Goal: Task Accomplishment & Management: Contribute content

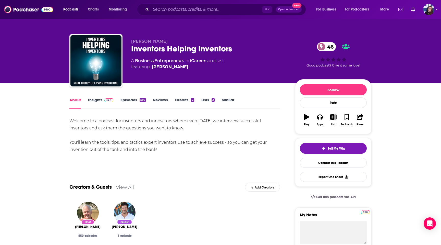
click at [98, 99] on link "Insights" at bounding box center [100, 103] width 25 height 12
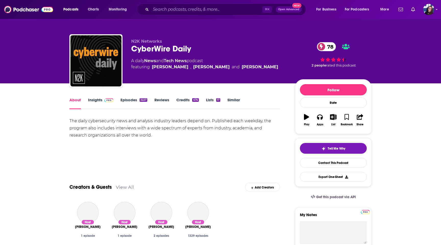
click at [96, 99] on link "Insights" at bounding box center [100, 103] width 25 height 12
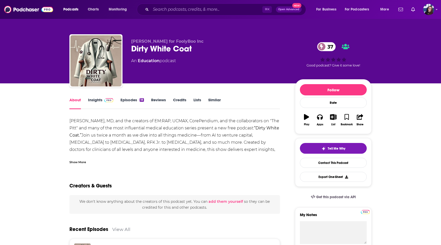
click at [107, 101] on img at bounding box center [108, 100] width 9 height 4
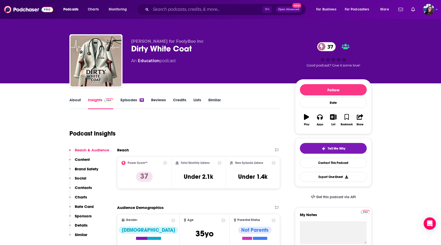
click at [80, 97] on link "About" at bounding box center [74, 103] width 11 height 12
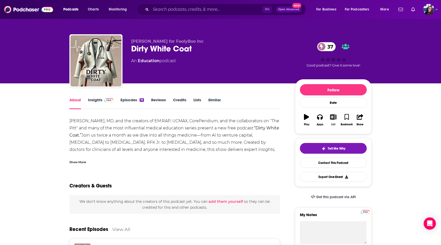
click at [335, 120] on button "List" at bounding box center [333, 120] width 13 height 18
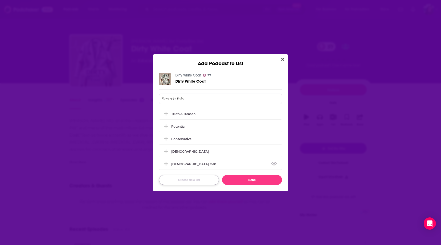
click at [196, 182] on button "Create New List" at bounding box center [189, 180] width 60 height 10
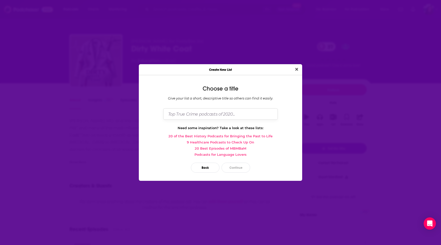
click at [200, 112] on input "Dialog" at bounding box center [220, 113] width 114 height 11
type input "RFK Jr."
click at [236, 172] on button "Continue" at bounding box center [236, 167] width 29 height 10
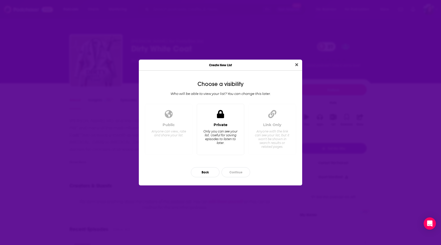
click at [226, 128] on div "Private Only you can see your list. Useful for saving episodes to listen to lat…" at bounding box center [220, 136] width 39 height 28
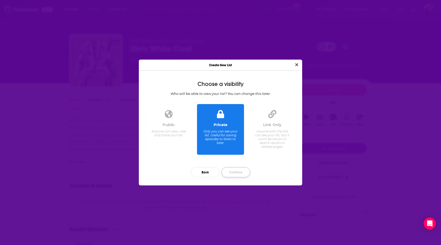
click at [234, 172] on button "Continue" at bounding box center [236, 172] width 29 height 10
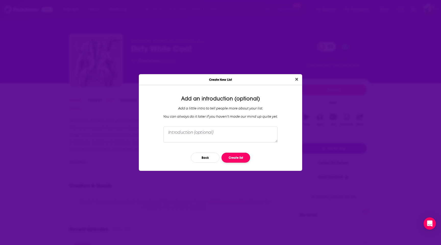
click at [237, 159] on button "Create list" at bounding box center [236, 157] width 29 height 10
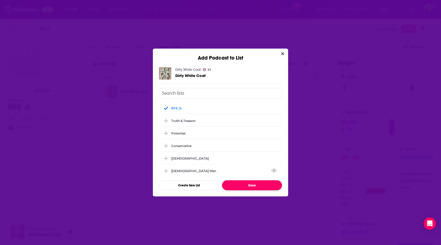
click at [238, 184] on button "Done" at bounding box center [252, 185] width 60 height 10
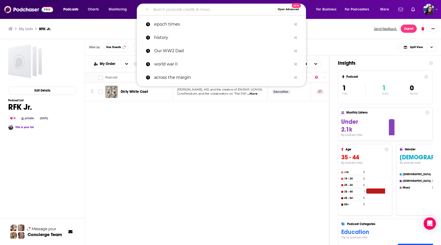
click at [157, 12] on input "Search podcasts, credits, & more..." at bounding box center [213, 9] width 125 height 8
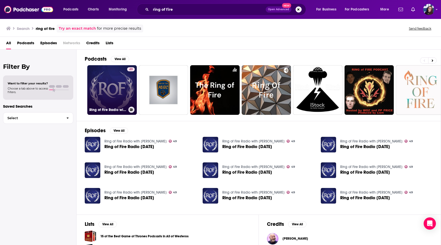
click at [133, 108] on button at bounding box center [131, 109] width 6 height 6
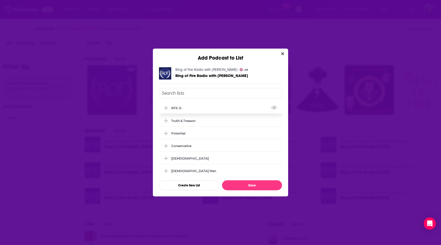
click at [165, 106] on icon "Add Podcast To List" at bounding box center [166, 108] width 4 height 5
click at [245, 188] on button "Done" at bounding box center [252, 185] width 60 height 10
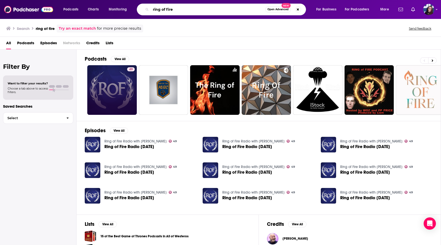
drag, startPoint x: 177, startPoint y: 8, endPoint x: 147, endPoint y: 7, distance: 29.9
click at [148, 7] on div "ring of fire Open Advanced New" at bounding box center [221, 10] width 169 height 12
type input "rfk refugees"
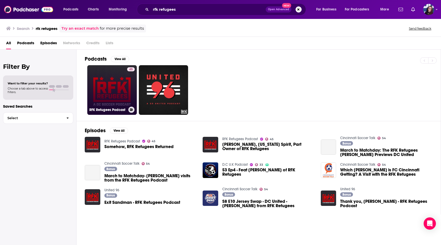
click at [105, 88] on link "45 RFK Refugees Podcast" at bounding box center [112, 90] width 50 height 50
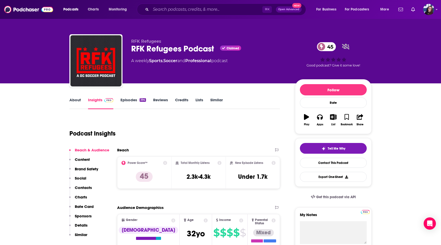
click at [80, 98] on link "About" at bounding box center [74, 103] width 11 height 12
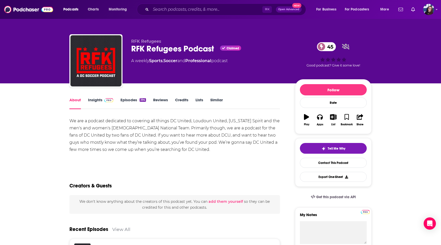
click at [93, 101] on link "Insights" at bounding box center [100, 103] width 25 height 12
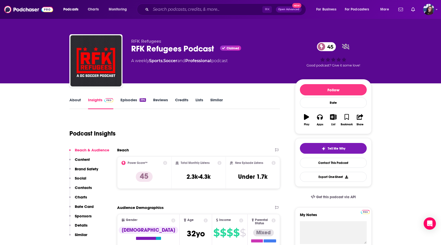
click at [133, 100] on link "Episodes 394" at bounding box center [133, 103] width 26 height 12
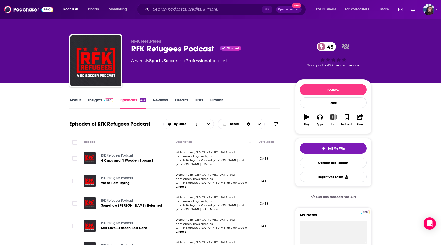
click at [333, 117] on icon "button" at bounding box center [333, 117] width 6 height 6
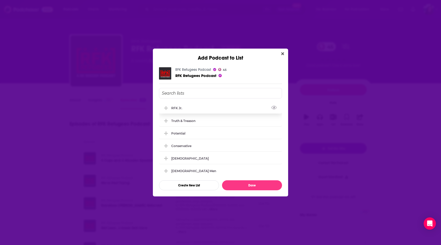
click at [165, 109] on icon "Add Podcast To List" at bounding box center [166, 108] width 4 height 5
click at [240, 186] on button "Done" at bounding box center [252, 185] width 60 height 10
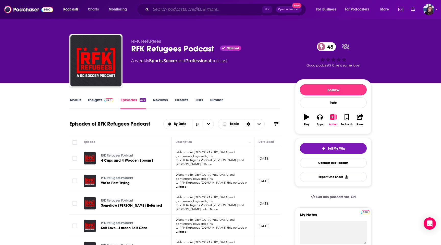
click at [170, 10] on input "Search podcasts, credits, & more..." at bounding box center [207, 9] width 112 height 8
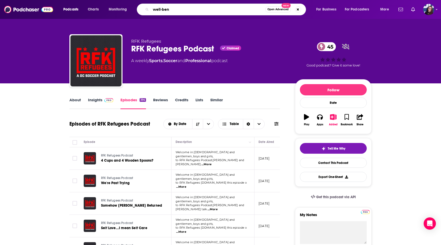
type input "well-bent"
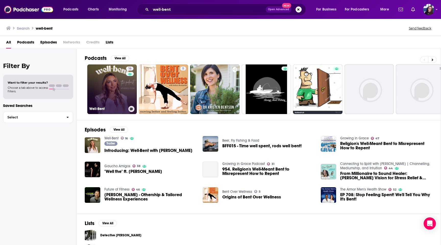
click at [107, 93] on link "16 Well-Bent" at bounding box center [112, 89] width 50 height 50
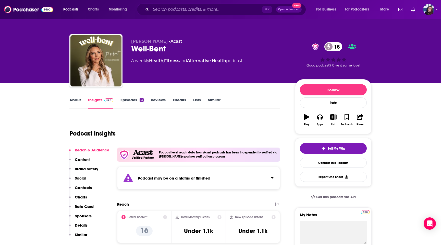
click at [128, 103] on link "Episodes 13" at bounding box center [131, 103] width 23 height 12
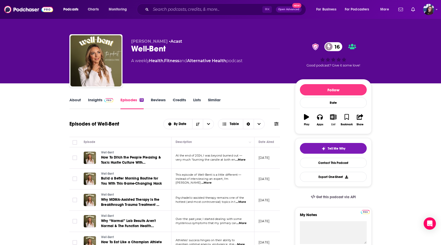
click at [330, 119] on icon "button" at bounding box center [333, 117] width 6 height 6
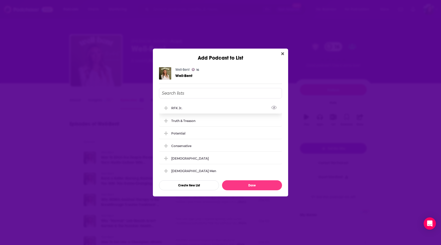
click at [167, 108] on icon "Add Podcast To List" at bounding box center [166, 108] width 4 height 4
click at [249, 186] on button "Done" at bounding box center [252, 185] width 60 height 10
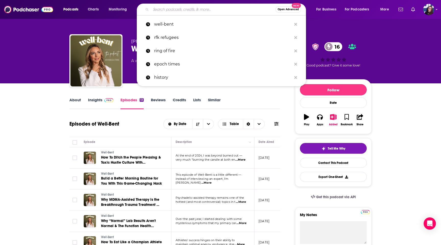
click at [166, 10] on input "Search podcasts, credits, & more..." at bounding box center [213, 9] width 125 height 8
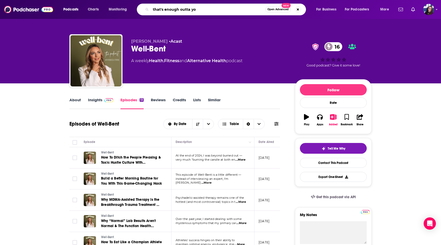
type input "that's enough outta you"
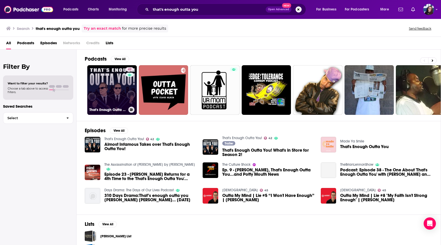
click at [116, 87] on link "42 That's Enough Outta You!" at bounding box center [112, 90] width 50 height 50
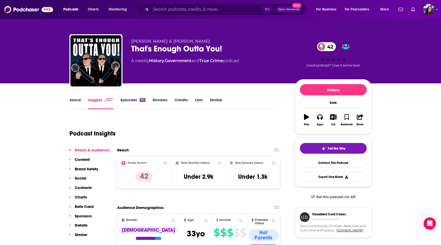
click at [125, 101] on link "Episodes 164" at bounding box center [132, 103] width 25 height 12
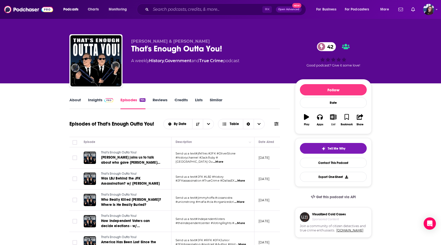
click at [333, 119] on icon "button" at bounding box center [333, 117] width 6 height 6
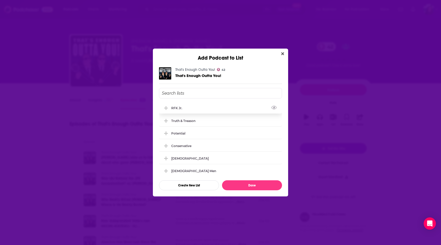
click at [166, 107] on icon "Add Podcast To List" at bounding box center [166, 108] width 4 height 5
click at [237, 185] on button "Done" at bounding box center [252, 185] width 60 height 10
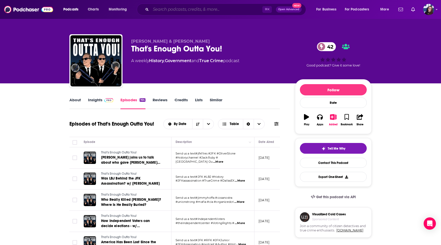
click at [161, 10] on input "Search podcasts, credits, & more..." at bounding box center [207, 9] width 112 height 8
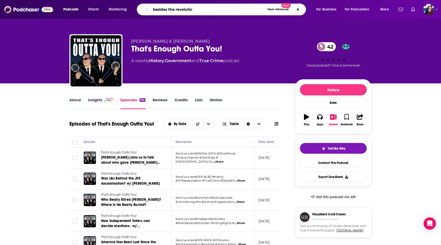
type input "besides the revolution"
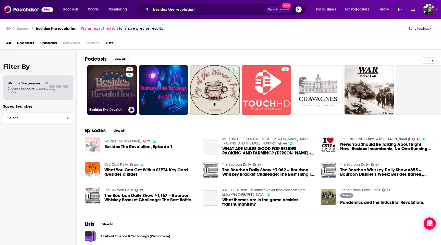
click at [111, 88] on link "29 Besides The Revolution," at bounding box center [112, 90] width 50 height 50
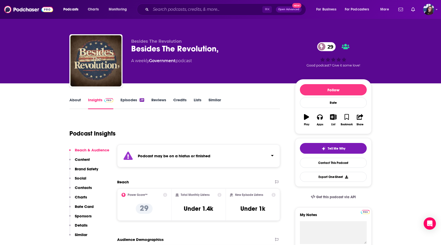
click at [128, 104] on link "Episodes 29" at bounding box center [132, 103] width 24 height 12
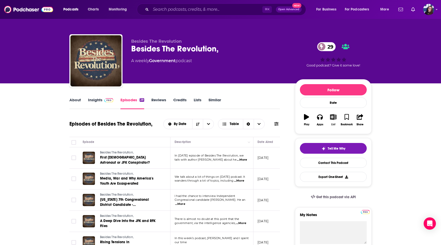
click at [332, 123] on div "List" at bounding box center [333, 124] width 4 height 3
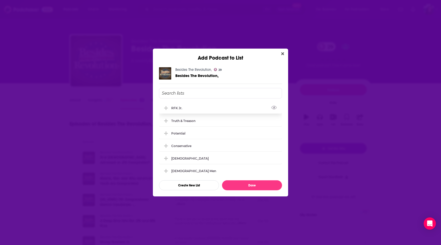
click at [166, 109] on icon "Add Podcast To List" at bounding box center [166, 108] width 4 height 4
click at [259, 188] on button "Done" at bounding box center [252, 185] width 60 height 10
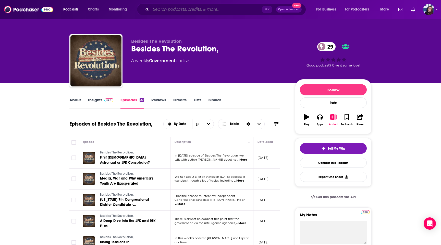
click at [169, 10] on input "Search podcasts, credits, & more..." at bounding box center [207, 9] width 112 height 8
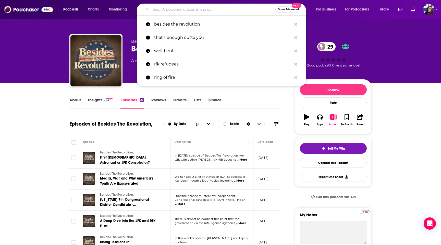
type input "h"
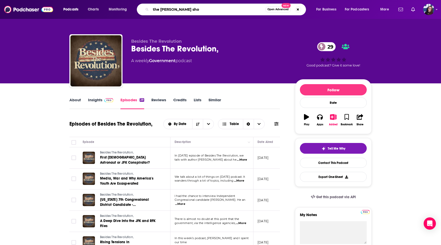
type input "the [PERSON_NAME] show"
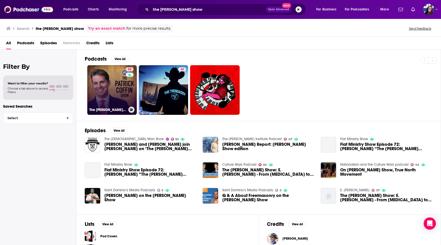
click at [111, 102] on link "58 The [PERSON_NAME] Show | Interviews with influencers | Commentary about cult…" at bounding box center [112, 90] width 50 height 50
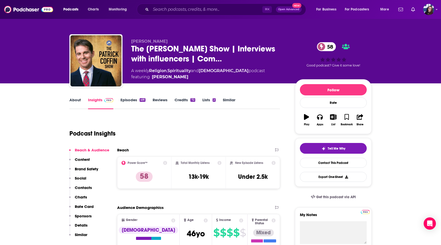
click at [132, 102] on link "Episodes 491" at bounding box center [132, 103] width 25 height 12
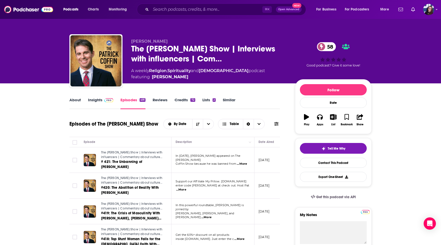
click at [244, 162] on span "...More" at bounding box center [242, 164] width 10 height 4
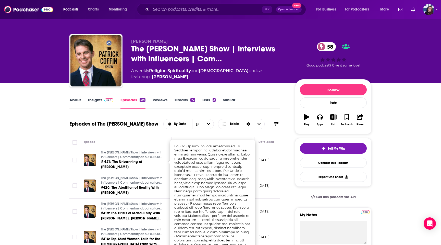
click at [249, 101] on div "About Insights Episodes 491 Reviews Credits 72 Lists 2 Similar" at bounding box center [174, 102] width 211 height 13
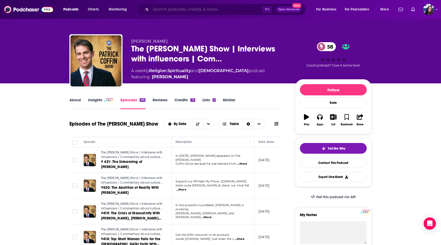
click at [173, 11] on input "Search podcasts, credits, & more..." at bounding box center [207, 9] width 112 height 8
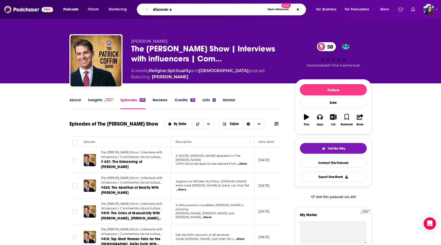
type input "discover ag"
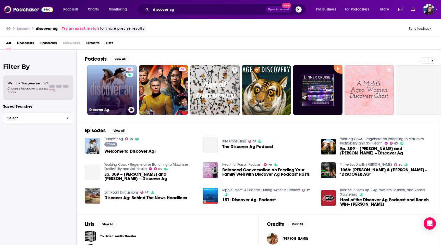
click at [119, 84] on link "55 Discover Ag" at bounding box center [112, 90] width 50 height 50
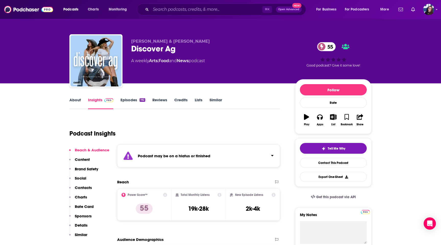
click at [125, 99] on link "Episodes 192" at bounding box center [132, 103] width 25 height 12
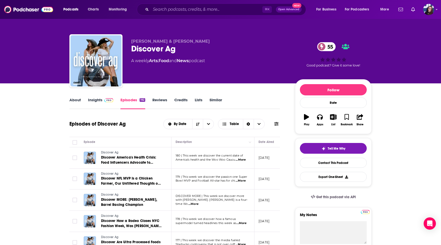
click at [242, 160] on span "...More" at bounding box center [241, 159] width 10 height 4
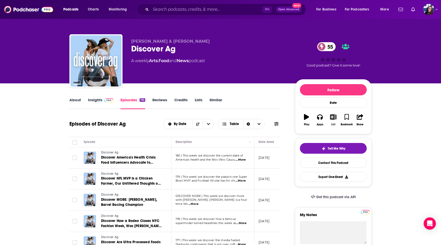
click at [333, 117] on icon "button" at bounding box center [333, 117] width 6 height 6
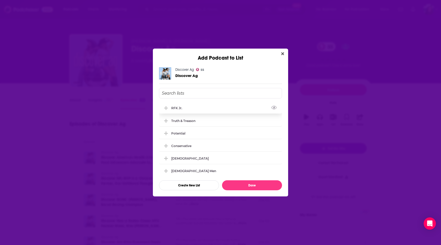
click at [165, 108] on icon "Add Podcast To List" at bounding box center [166, 108] width 4 height 4
click at [249, 185] on button "Done" at bounding box center [252, 185] width 60 height 10
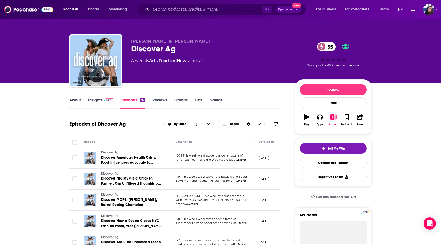
click at [183, 14] on div "⌘ K Open Advanced New" at bounding box center [221, 10] width 169 height 12
click at [177, 8] on input "Search podcasts, credits, & more..." at bounding box center [207, 9] width 112 height 8
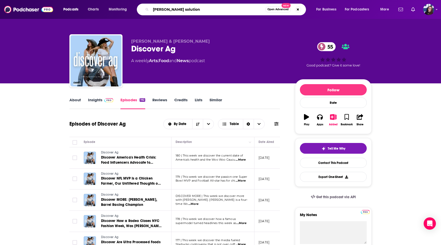
type input "[PERSON_NAME] solutions"
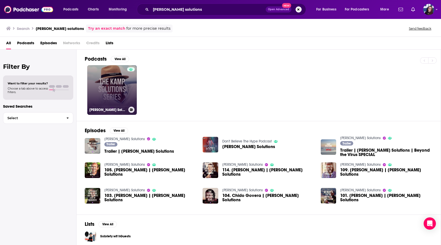
click at [117, 87] on link "[PERSON_NAME] Solutions" at bounding box center [112, 90] width 50 height 50
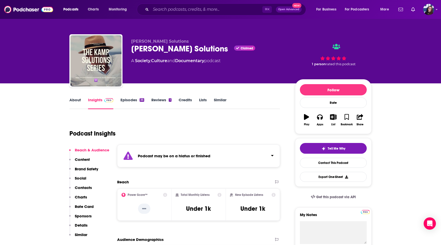
click at [136, 101] on link "Episodes 35" at bounding box center [132, 103] width 24 height 12
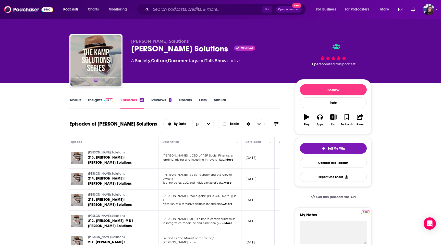
scroll to position [0, 17]
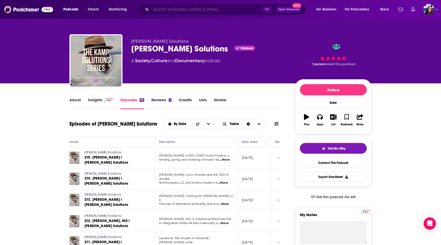
click at [184, 9] on input "Search podcasts, credits, & more..." at bounding box center [207, 9] width 112 height 8
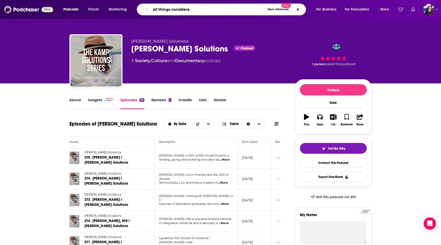
type input "all things considered"
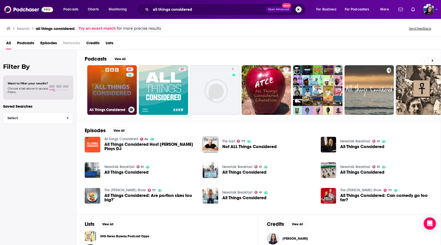
click at [105, 89] on link "51 All Things Considered" at bounding box center [112, 90] width 50 height 50
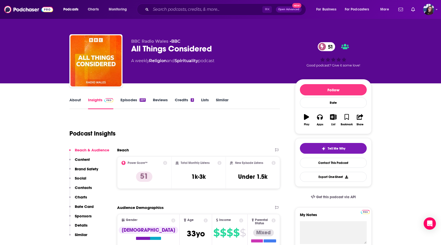
click at [129, 101] on link "Episodes 337" at bounding box center [132, 103] width 25 height 12
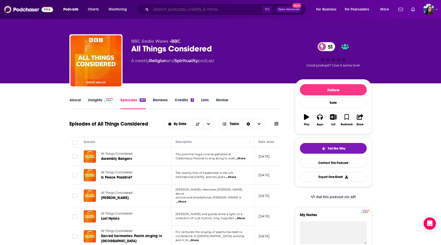
click at [176, 10] on input "Search podcasts, credits, & more..." at bounding box center [207, 9] width 112 height 8
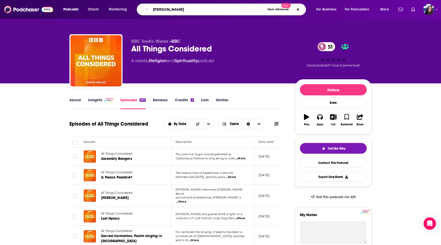
type input "[PERSON_NAME]"
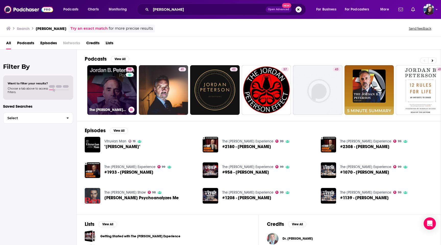
click at [120, 99] on link "90 The [PERSON_NAME] [PERSON_NAME] Podcast" at bounding box center [112, 90] width 50 height 50
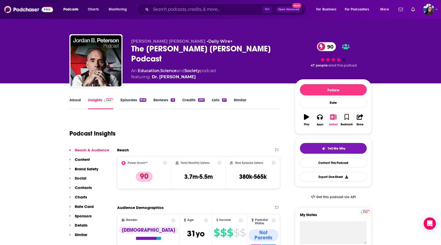
click at [331, 118] on icon "button" at bounding box center [333, 117] width 6 height 6
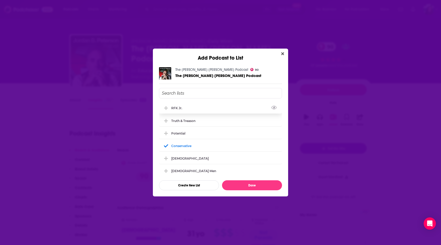
click at [166, 108] on icon "Add Podcast To List" at bounding box center [166, 108] width 4 height 4
click at [266, 183] on button "Done" at bounding box center [252, 185] width 60 height 10
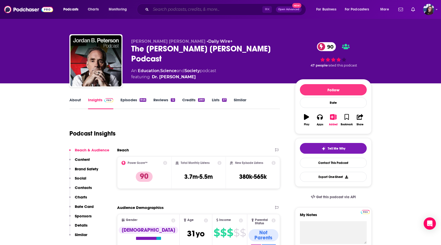
click at [179, 7] on input "Search podcasts, credits, & more..." at bounding box center [207, 9] width 112 height 8
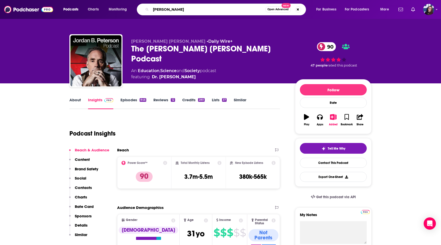
type input "[PERSON_NAME]"
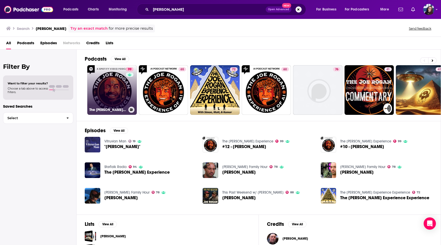
click at [112, 98] on link "99 The [PERSON_NAME] Experience" at bounding box center [112, 90] width 50 height 50
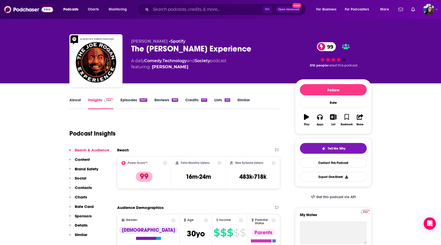
click at [133, 101] on link "Episodes 2527" at bounding box center [133, 103] width 27 height 12
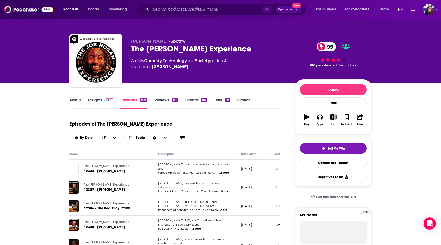
scroll to position [0, 21]
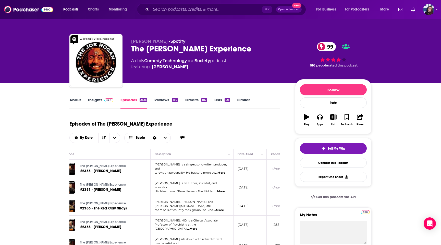
click at [79, 100] on link "About" at bounding box center [74, 103] width 11 height 12
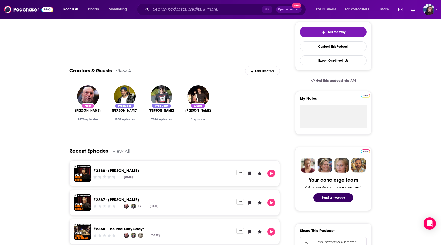
scroll to position [117, 0]
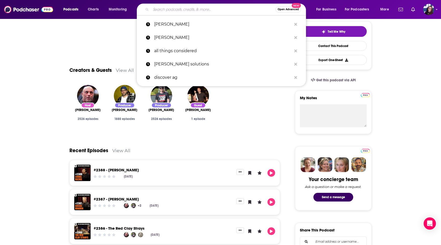
click at [173, 10] on input "Search podcasts, credits, & more..." at bounding box center [213, 9] width 125 height 8
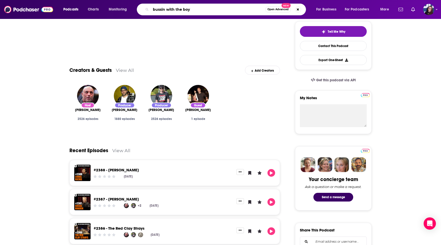
type input "bussin with the boys"
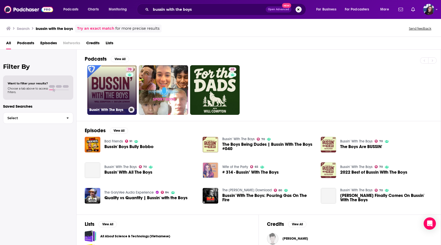
click at [108, 87] on link "70 Bussin' With The Boys" at bounding box center [112, 90] width 50 height 50
click at [103, 78] on link "70 Bussin' With The Boys" at bounding box center [112, 90] width 50 height 50
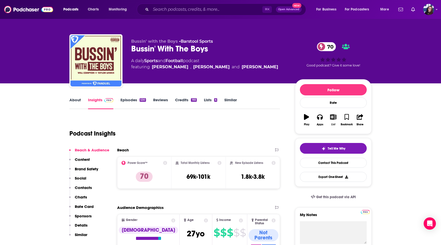
click at [330, 117] on icon "button" at bounding box center [333, 117] width 6 height 6
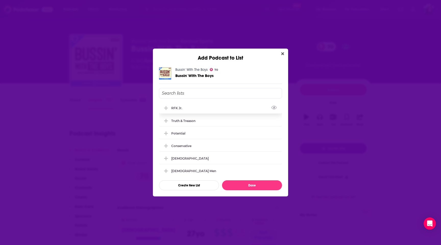
click at [164, 107] on icon "Add Podcast To List" at bounding box center [166, 108] width 4 height 5
click at [246, 184] on button "Done" at bounding box center [252, 185] width 60 height 10
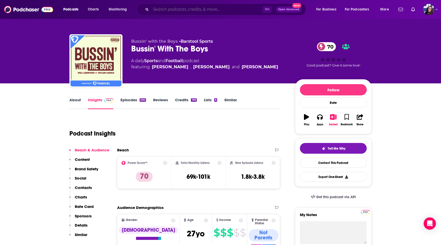
click at [167, 11] on input "Search podcasts, credits, & more..." at bounding box center [207, 9] width 112 height 8
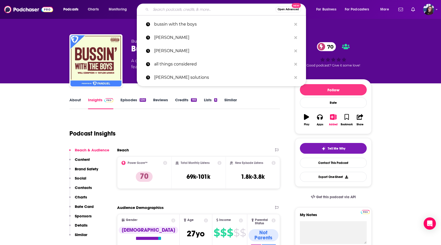
paste input "The [PERSON_NAME] Podcast"
type input "The [PERSON_NAME] Podcast"
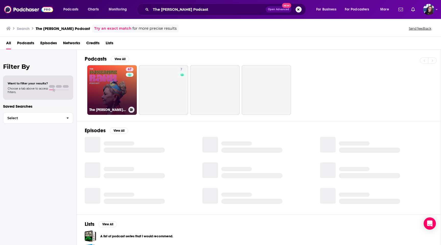
click at [111, 96] on link "67 The [PERSON_NAME] Podcast" at bounding box center [112, 90] width 50 height 50
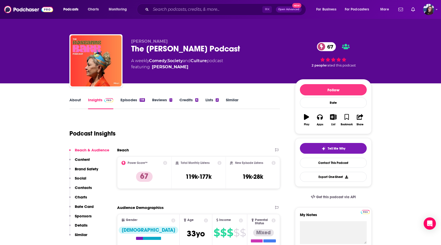
click at [124, 99] on link "Episodes 118" at bounding box center [132, 103] width 25 height 12
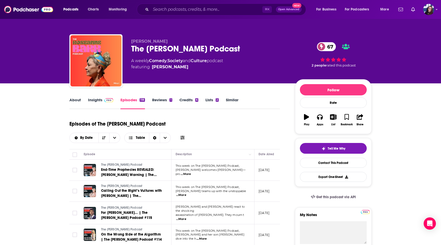
click at [186, 194] on span "...More" at bounding box center [181, 195] width 10 height 4
click at [270, 139] on div "Episodes of The [PERSON_NAME] Podcast By Date Table" at bounding box center [174, 130] width 211 height 26
click at [100, 102] on link "Insights" at bounding box center [100, 103] width 25 height 12
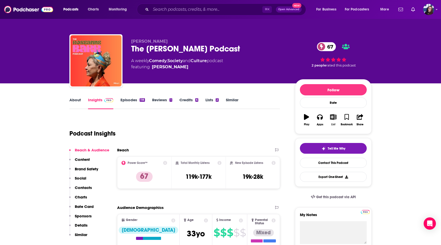
click at [332, 116] on icon "button" at bounding box center [333, 117] width 6 height 6
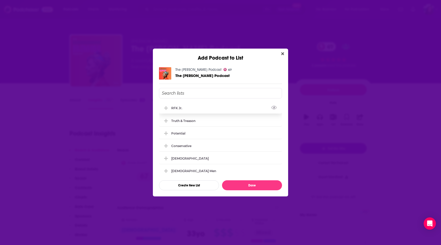
click at [166, 107] on icon "Add Podcast To List" at bounding box center [166, 108] width 4 height 4
click at [249, 187] on button "Done" at bounding box center [252, 185] width 60 height 10
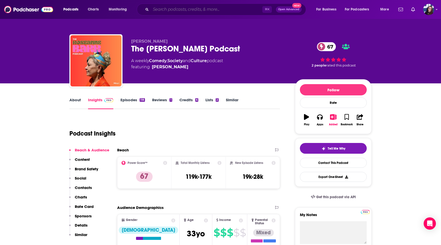
click at [181, 10] on input "Search podcasts, credits, & more..." at bounding box center [207, 9] width 112 height 8
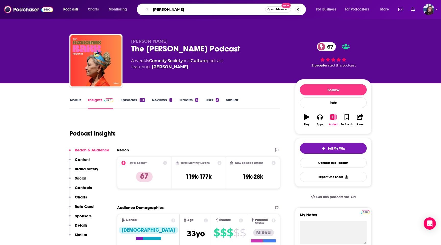
type input "theo von"
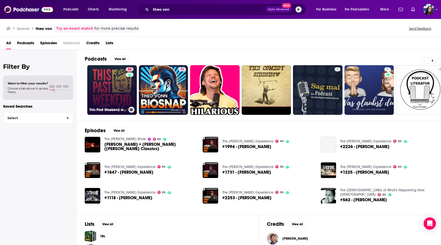
click at [111, 87] on link "88 This Past Weekend w/ [PERSON_NAME]" at bounding box center [112, 90] width 50 height 50
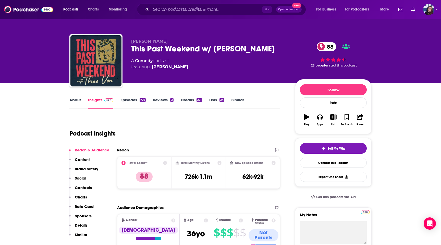
click at [128, 99] on link "Episodes 726" at bounding box center [132, 103] width 25 height 12
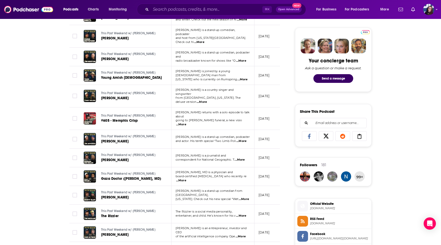
scroll to position [178, 0]
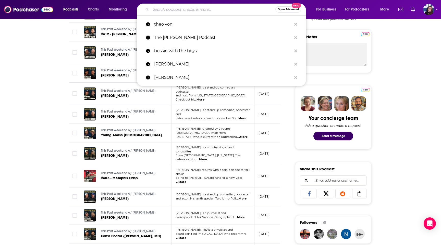
click at [166, 11] on input "Search podcasts, credits, & more..." at bounding box center [213, 9] width 125 height 8
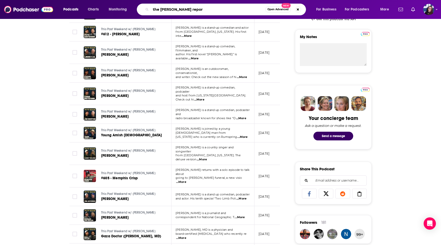
type input "the [PERSON_NAME] report"
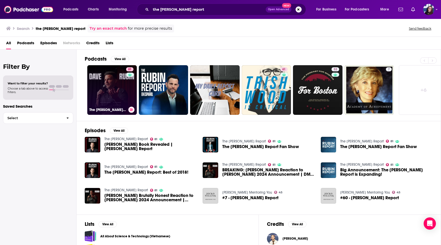
click at [124, 89] on link "81 The [PERSON_NAME] Report" at bounding box center [112, 90] width 50 height 50
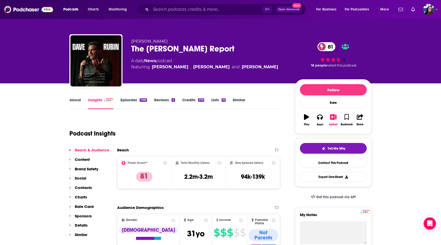
click at [131, 102] on link "Episodes 1768" at bounding box center [133, 103] width 27 height 12
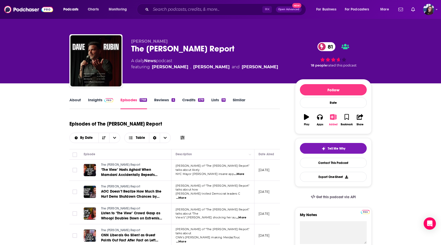
click at [333, 120] on button "Added" at bounding box center [333, 120] width 13 height 18
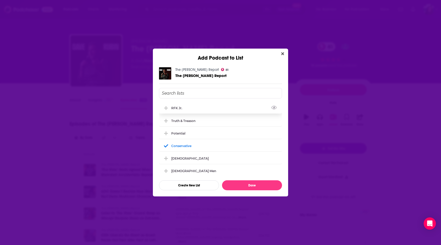
click at [165, 107] on icon "Add Podcast To List" at bounding box center [166, 108] width 4 height 4
click at [246, 184] on button "Done" at bounding box center [252, 185] width 60 height 10
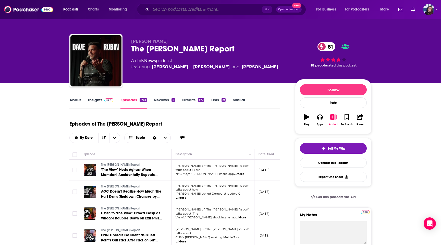
click at [164, 9] on input "Search podcasts, credits, & more..." at bounding box center [207, 9] width 112 height 8
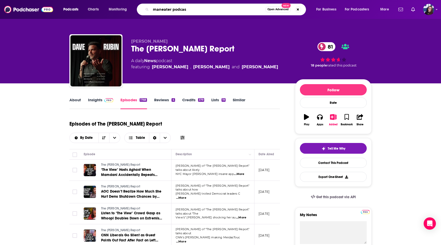
type input "maneater podcast"
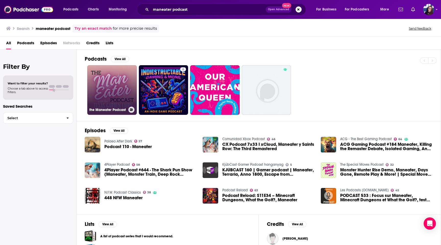
click at [119, 86] on link "the Maneater Podcast" at bounding box center [112, 90] width 50 height 50
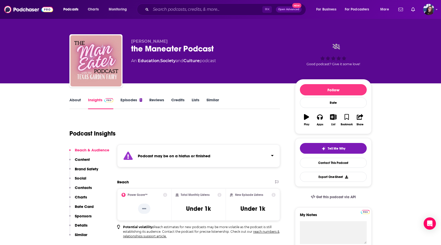
click at [128, 102] on link "Episodes 1" at bounding box center [131, 103] width 22 height 12
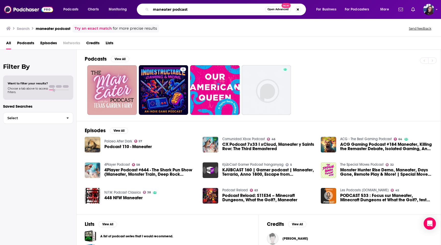
click at [193, 11] on input "maneater podcast" at bounding box center [208, 9] width 114 height 8
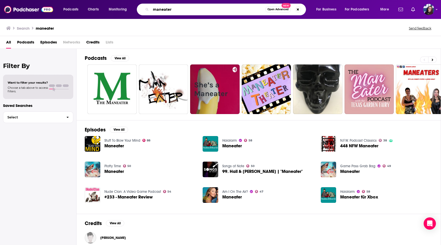
drag, startPoint x: 184, startPoint y: 12, endPoint x: 144, endPoint y: 10, distance: 40.6
click at [144, 10] on div "maneater Open Advanced New" at bounding box center [221, 10] width 169 height 12
type input "[PERSON_NAME] show"
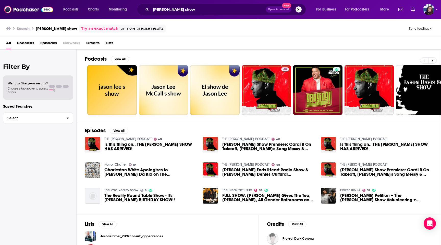
click at [178, 38] on div "All Podcasts Episodes Networks Credits Lists" at bounding box center [220, 43] width 441 height 13
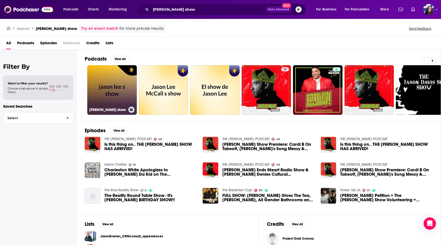
click at [102, 85] on link "[PERSON_NAME] show" at bounding box center [112, 90] width 50 height 50
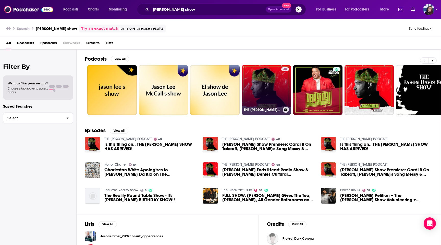
click at [260, 100] on link "48 THE [PERSON_NAME] PODCAST" at bounding box center [267, 90] width 50 height 50
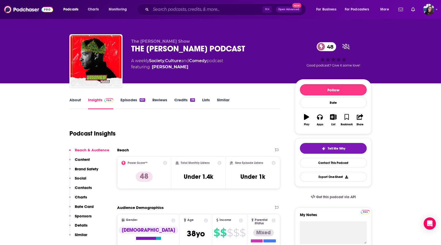
click at [127, 101] on link "Episodes 631" at bounding box center [132, 103] width 25 height 12
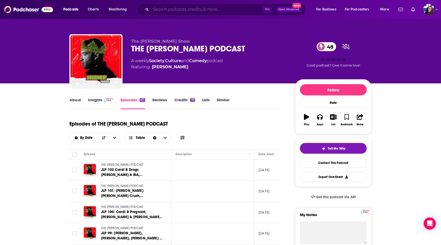
click at [162, 9] on input "Search podcasts, credits, & more..." at bounding box center [207, 9] width 112 height 8
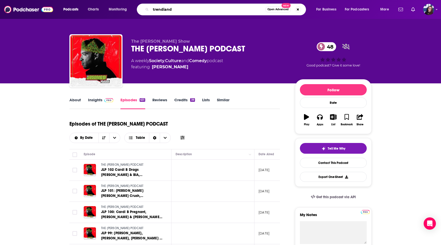
type input "trendiando"
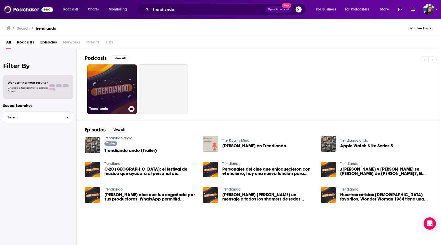
click at [101, 92] on link "Trendiando" at bounding box center [112, 89] width 50 height 50
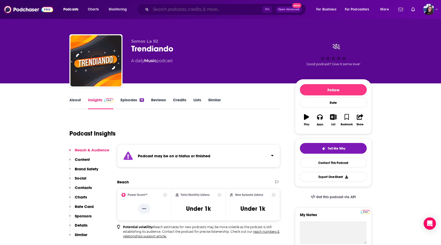
click at [161, 10] on input "Search podcasts, credits, & more..." at bounding box center [207, 9] width 112 height 8
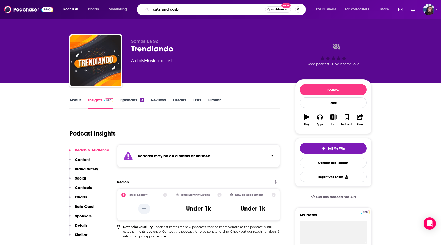
type input "cats and [PERSON_NAME]"
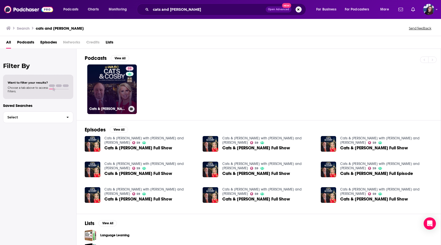
click at [94, 79] on link "59 Cats & [PERSON_NAME] with [PERSON_NAME] and [PERSON_NAME]" at bounding box center [112, 89] width 50 height 50
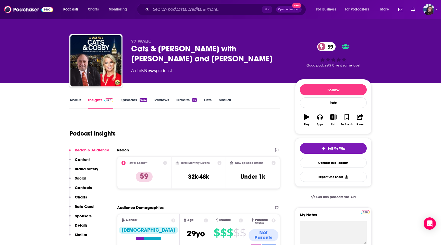
click at [126, 98] on link "Episodes 6932" at bounding box center [133, 103] width 27 height 12
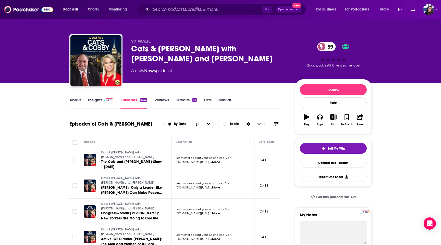
click at [102, 99] on span at bounding box center [107, 99] width 11 height 5
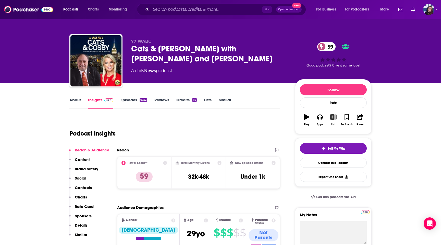
click at [336, 114] on button "List" at bounding box center [333, 120] width 13 height 18
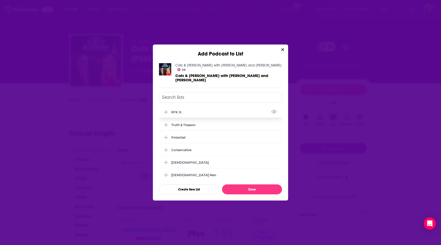
click at [165, 110] on icon "Add Podcast To List" at bounding box center [166, 112] width 4 height 5
click at [242, 185] on button "Done" at bounding box center [252, 189] width 60 height 10
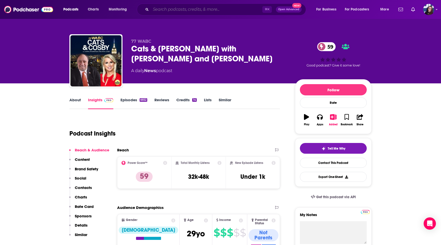
click at [170, 9] on input "Search podcasts, credits, & more..." at bounding box center [207, 9] width 112 height 8
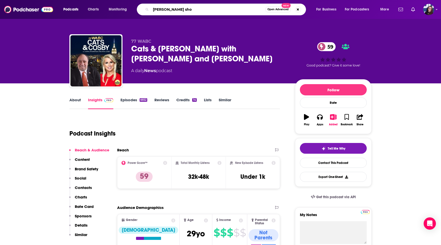
type input "[PERSON_NAME] show"
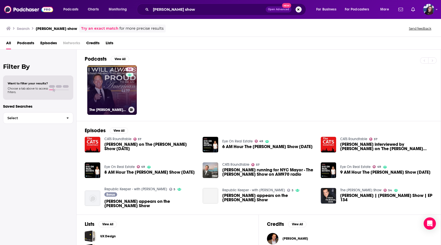
click at [124, 93] on link "54 The [PERSON_NAME] Show" at bounding box center [112, 90] width 50 height 50
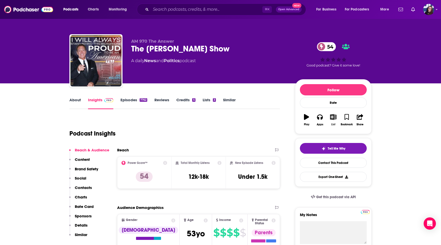
click at [332, 117] on icon "button" at bounding box center [333, 117] width 6 height 6
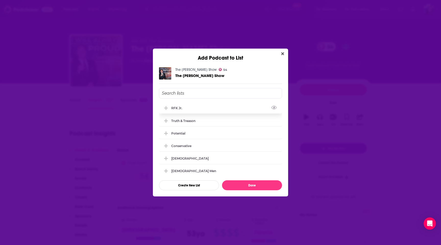
click at [165, 106] on icon "Add Podcast To List" at bounding box center [166, 108] width 4 height 5
click at [254, 186] on button "Done" at bounding box center [252, 185] width 60 height 10
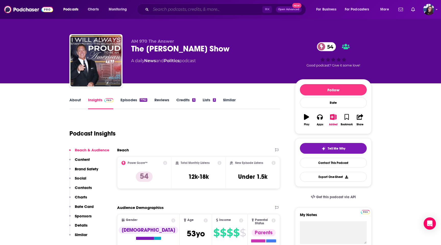
click at [158, 11] on input "Search podcasts, credits, & more..." at bounding box center [207, 9] width 112 height 8
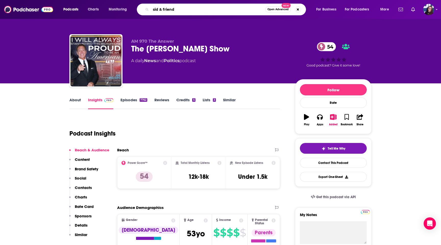
type input "sid & friends"
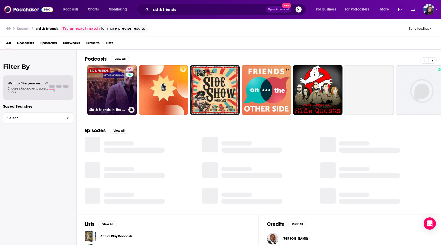
click at [109, 91] on link "66 [PERSON_NAME] & Friends In The Morning" at bounding box center [112, 90] width 50 height 50
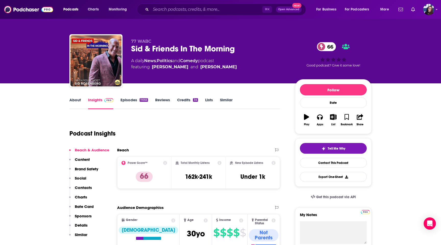
click at [129, 102] on link "Episodes 11055" at bounding box center [134, 103] width 28 height 12
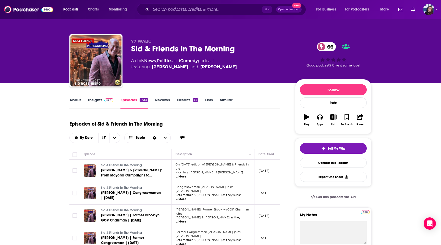
click at [107, 105] on link "Insights" at bounding box center [100, 103] width 25 height 12
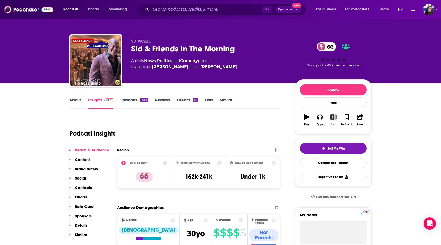
click at [334, 118] on icon "button" at bounding box center [333, 117] width 6 height 6
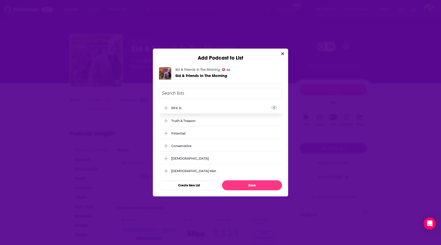
click at [165, 107] on icon "Add Podcast To List" at bounding box center [166, 108] width 4 height 4
click at [246, 187] on button "Done" at bounding box center [252, 185] width 60 height 10
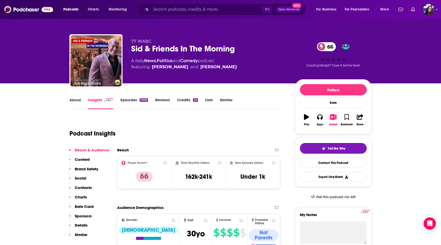
click at [166, 5] on div "⌘ K Open Advanced New" at bounding box center [221, 10] width 169 height 12
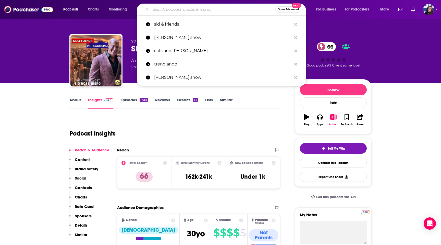
click at [165, 10] on input "Search podcasts, credits, & more..." at bounding box center [213, 9] width 125 height 8
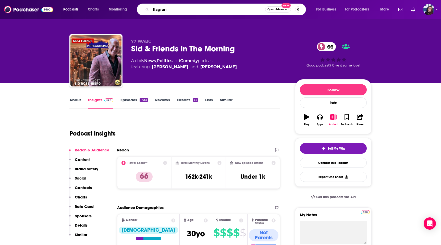
type input "flagrant"
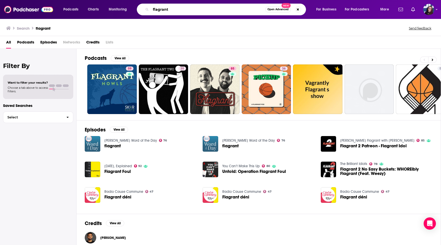
drag, startPoint x: 170, startPoint y: 10, endPoint x: 146, endPoint y: 9, distance: 24.0
click at [146, 9] on div "flagrant Open Advanced New" at bounding box center [221, 10] width 169 height 12
type input "all-in podcast"
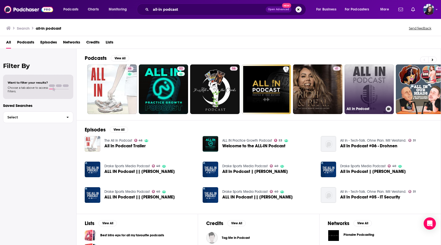
click at [363, 93] on link "All In Podcast" at bounding box center [370, 89] width 50 height 50
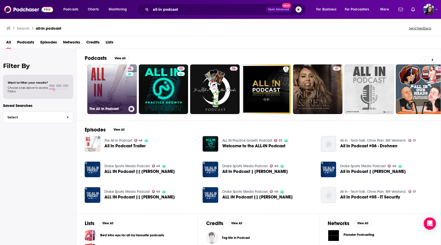
click at [108, 89] on link "46 The All In Podcast" at bounding box center [112, 89] width 50 height 50
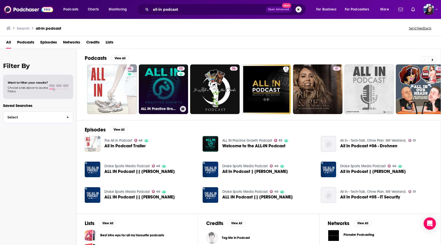
click at [156, 88] on link "53 ALL IN Practice Growth Podcast" at bounding box center [164, 89] width 50 height 50
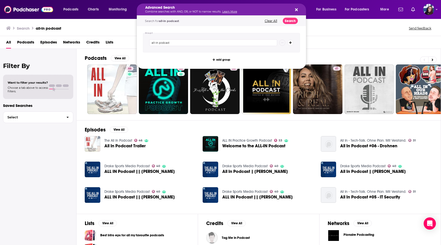
drag, startPoint x: 181, startPoint y: 7, endPoint x: 146, endPoint y: 6, distance: 34.5
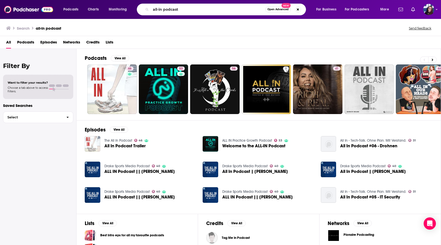
click at [130, 23] on div "Search all-in podcast Send feedback" at bounding box center [220, 27] width 441 height 18
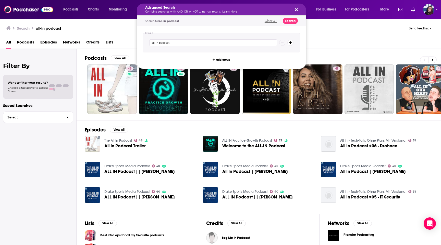
drag, startPoint x: 186, startPoint y: 10, endPoint x: 154, endPoint y: 9, distance: 31.4
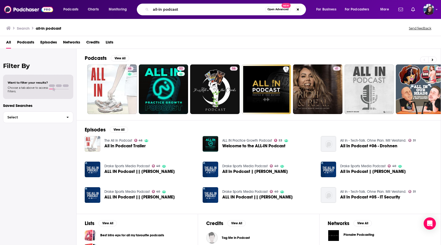
click at [125, 26] on div "Search all-in podcast Send feedback" at bounding box center [219, 28] width 427 height 7
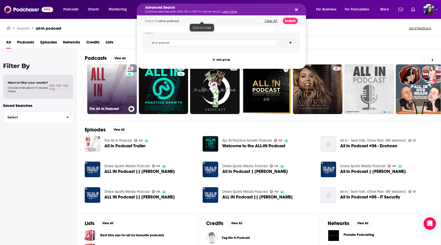
click at [102, 73] on link "46 The All In Podcast" at bounding box center [112, 89] width 50 height 50
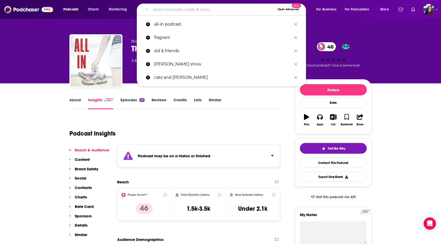
click at [185, 9] on input "Search podcasts, credits, & more..." at bounding box center [213, 9] width 125 height 8
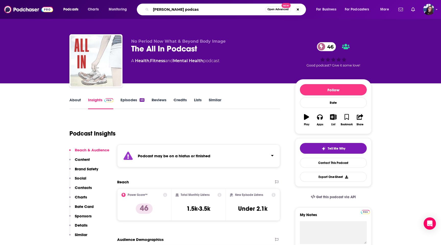
type input "[PERSON_NAME] podcast"
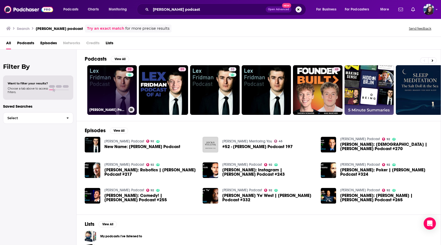
click at [101, 92] on link "92 [PERSON_NAME] Podcast" at bounding box center [112, 90] width 50 height 50
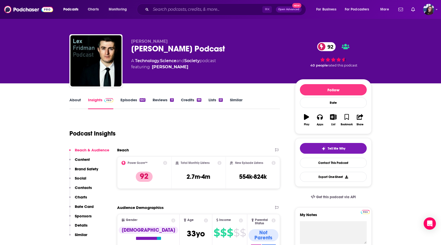
click at [128, 98] on link "Episodes 641" at bounding box center [132, 103] width 25 height 12
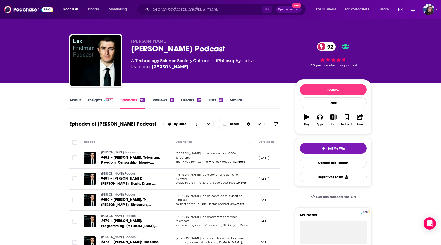
click at [96, 103] on link "Insights" at bounding box center [100, 103] width 25 height 12
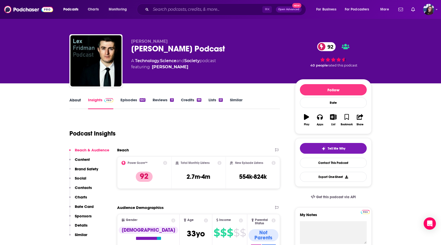
click at [82, 99] on div "About" at bounding box center [78, 103] width 19 height 12
click at [76, 99] on link "About" at bounding box center [74, 103] width 11 height 12
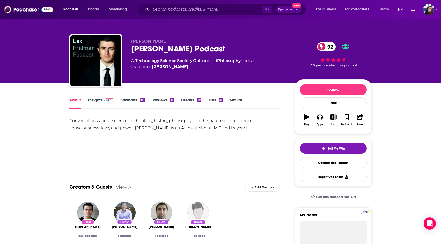
click at [94, 102] on link "Insights" at bounding box center [100, 103] width 25 height 12
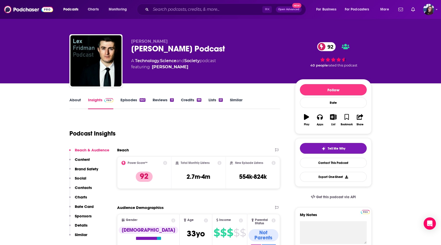
click at [129, 100] on link "Episodes 641" at bounding box center [132, 103] width 25 height 12
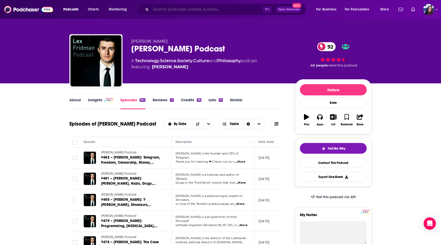
click at [158, 10] on input "Search podcasts, credits, & more..." at bounding box center [207, 9] width 112 height 8
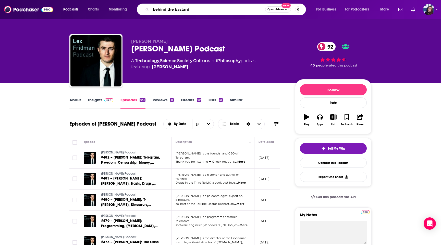
type input "behind the bastards"
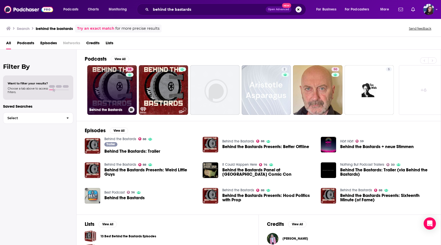
click at [109, 91] on link "88 Behind the Bastards" at bounding box center [112, 90] width 50 height 50
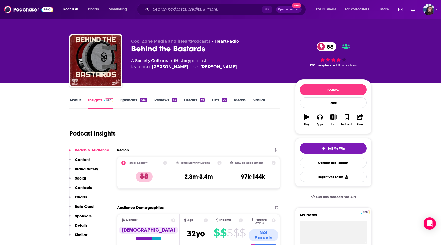
click at [76, 101] on link "About" at bounding box center [74, 103] width 11 height 12
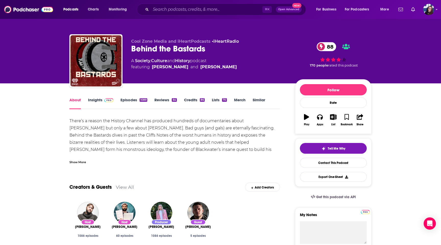
click at [100, 100] on link "Insights" at bounding box center [100, 103] width 25 height 12
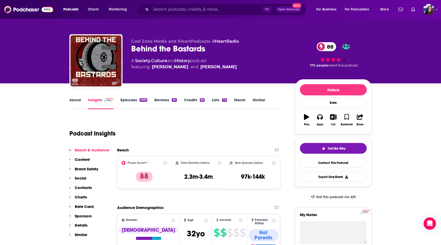
click at [124, 102] on link "Episodes 1089" at bounding box center [133, 103] width 27 height 12
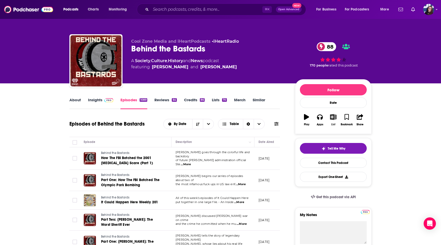
click at [332, 121] on button "List" at bounding box center [333, 120] width 13 height 18
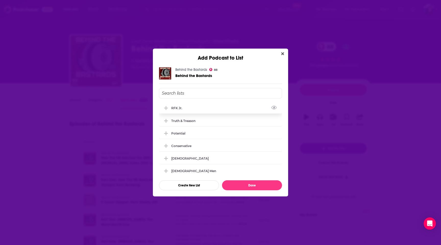
click at [167, 106] on icon "Add Podcast To List" at bounding box center [166, 108] width 4 height 5
click at [264, 187] on button "Done" at bounding box center [252, 185] width 60 height 10
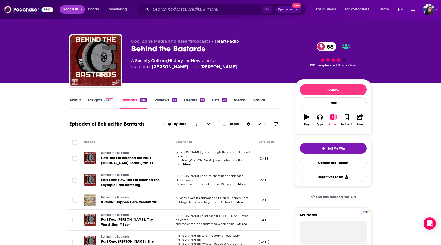
click at [80, 9] on button "Podcasts" at bounding box center [72, 9] width 25 height 8
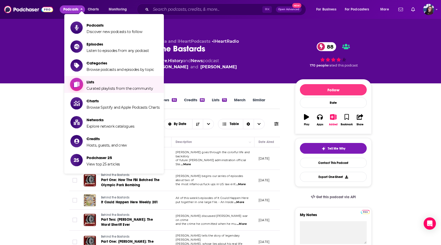
click at [94, 86] on span "Curated playlists from the community" at bounding box center [120, 88] width 66 height 5
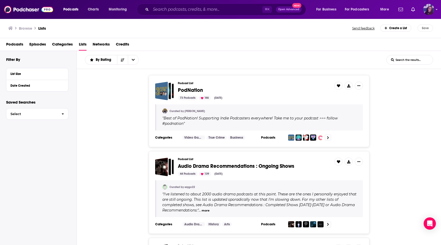
click at [431, 14] on img "Logged in as CallieDaruk" at bounding box center [428, 9] width 11 height 11
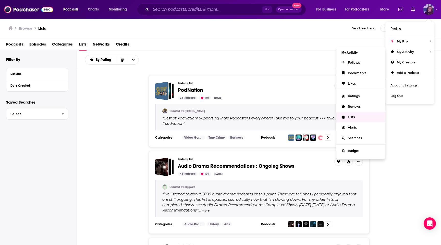
click at [352, 115] on span "Lists" at bounding box center [351, 117] width 7 height 4
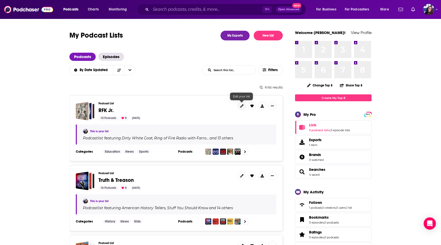
click at [243, 109] on link at bounding box center [242, 106] width 8 height 8
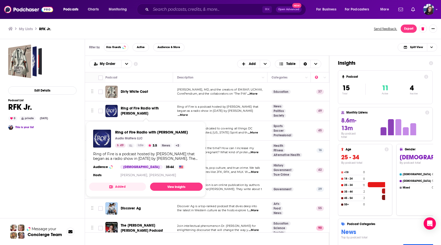
click at [133, 107] on span "Ring of Fire Radio with [PERSON_NAME]" at bounding box center [140, 110] width 38 height 9
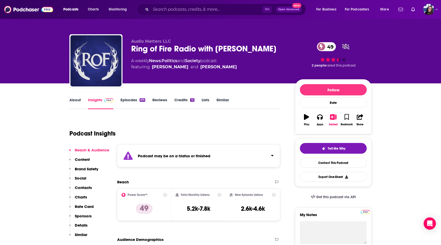
click at [76, 99] on link "About" at bounding box center [74, 103] width 11 height 12
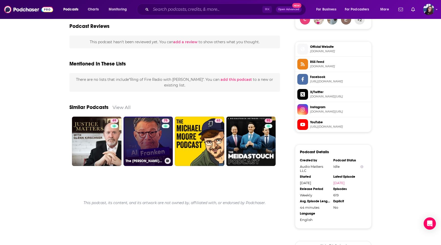
scroll to position [401, 0]
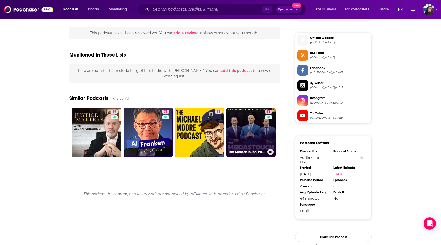
click at [257, 118] on link "93 The MeidasTouch Podcast" at bounding box center [251, 132] width 50 height 50
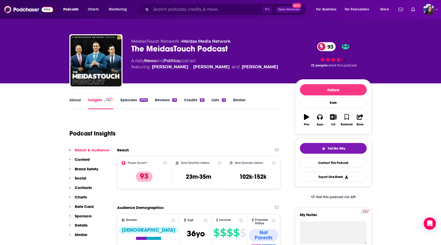
click at [80, 96] on div "About Insights Episodes 2700 Reviews 10 Credits 92 Lists 13 Similar" at bounding box center [174, 102] width 211 height 13
click at [75, 101] on link "About" at bounding box center [74, 103] width 11 height 12
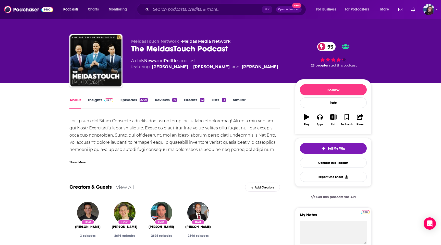
click at [105, 96] on div "About Insights Episodes 2700 Reviews 10 Credits 92 Lists 13 Similar" at bounding box center [174, 102] width 211 height 13
click at [100, 102] on link "Insights" at bounding box center [100, 103] width 25 height 12
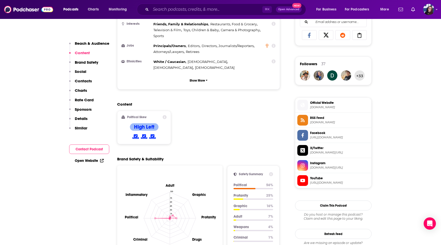
scroll to position [329, 0]
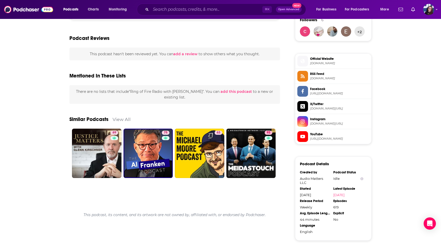
scroll to position [388, 0]
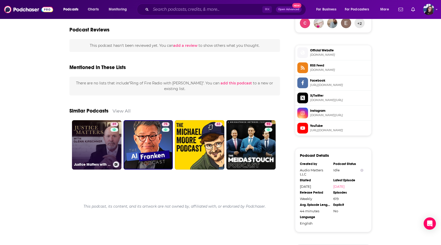
click at [95, 153] on link "69 Justice Matters with Glenn Kirschner" at bounding box center [97, 145] width 50 height 50
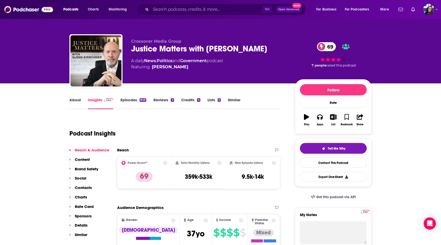
click at [73, 102] on link "About" at bounding box center [74, 103] width 11 height 12
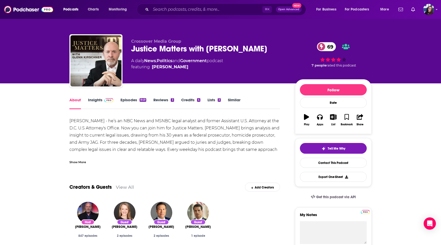
click at [104, 101] on img at bounding box center [108, 100] width 9 height 4
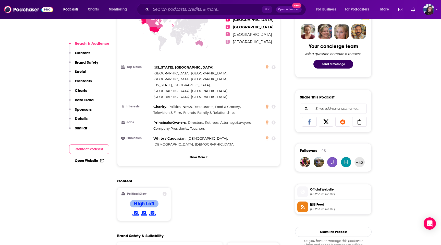
scroll to position [252, 0]
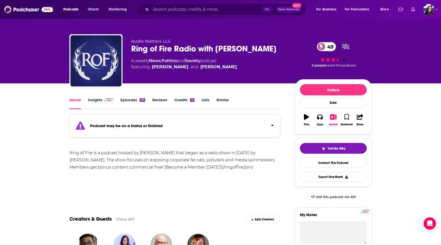
click at [97, 100] on link "Insights" at bounding box center [100, 103] width 25 height 12
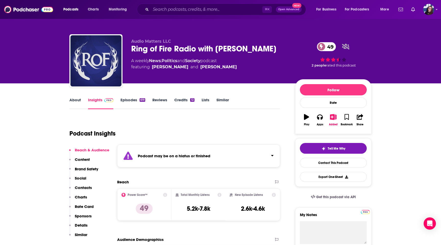
click at [128, 104] on link "Episodes 619" at bounding box center [132, 103] width 25 height 12
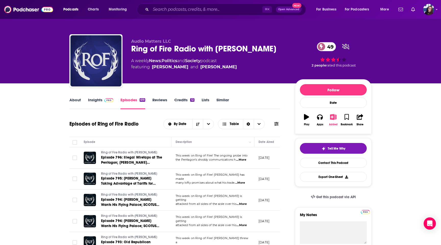
click at [334, 116] on icon "button" at bounding box center [333, 117] width 6 height 6
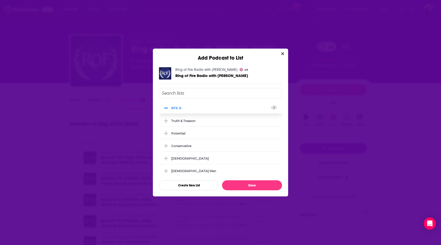
click at [164, 106] on icon "Add Podcast To List" at bounding box center [166, 108] width 4 height 5
click at [244, 191] on div "Ring of Fire Radio with Farron Cousins 49 Ring of Fire Radio with Farron Cousin…" at bounding box center [220, 128] width 135 height 135
click at [244, 186] on button "Done" at bounding box center [252, 185] width 60 height 10
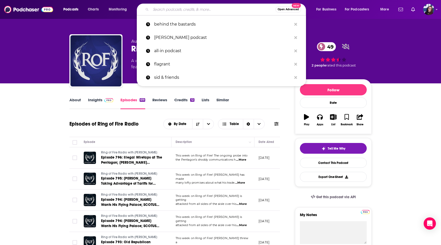
click at [168, 8] on input "Search podcasts, credits, & more..." at bounding box center [213, 9] width 125 height 8
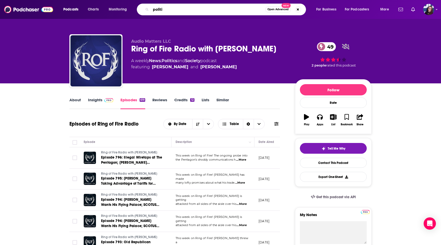
type input "politi"
click at [173, 60] on link "Politics" at bounding box center [170, 60] width 16 height 5
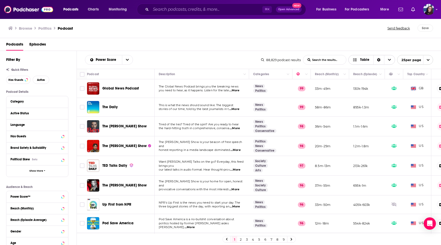
click at [378, 60] on icon "Sort Direction" at bounding box center [378, 60] width 3 height 4
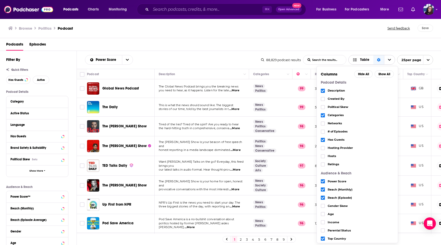
click at [367, 59] on span "Table" at bounding box center [364, 60] width 9 height 4
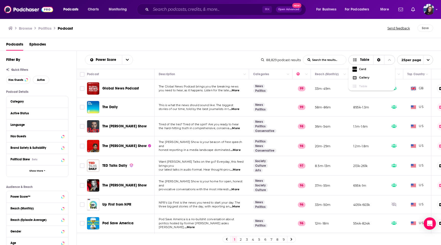
click at [377, 62] on icon "Sort Direction" at bounding box center [379, 60] width 4 height 4
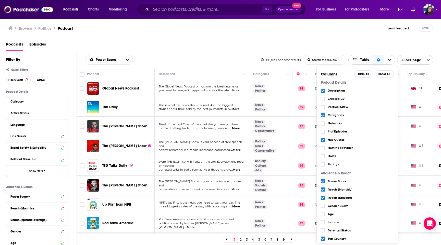
scroll to position [5, 0]
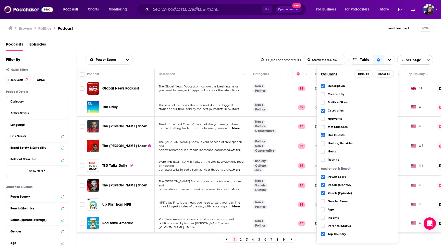
click at [355, 41] on div "Podcasts Episodes" at bounding box center [221, 45] width 431 height 10
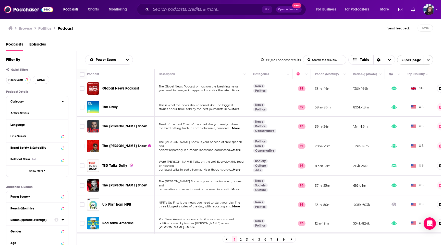
click at [62, 101] on icon at bounding box center [63, 101] width 3 height 4
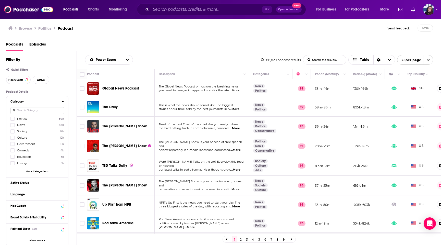
click at [62, 101] on icon at bounding box center [63, 101] width 3 height 4
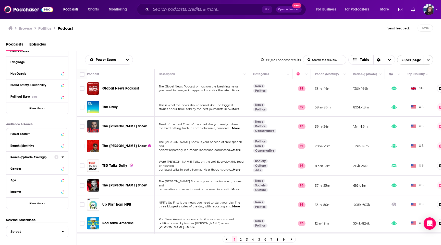
scroll to position [65, 0]
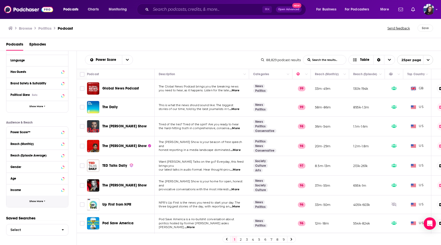
click at [32, 200] on span "Show More" at bounding box center [36, 201] width 14 height 3
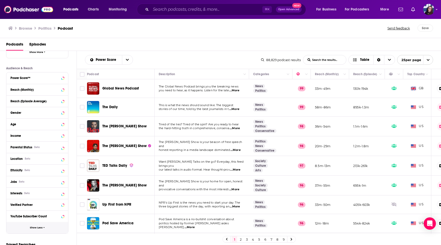
scroll to position [145, 0]
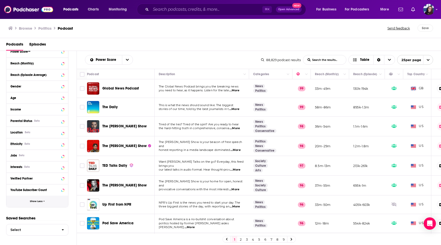
click at [36, 204] on button "Show Less" at bounding box center [37, 200] width 62 height 11
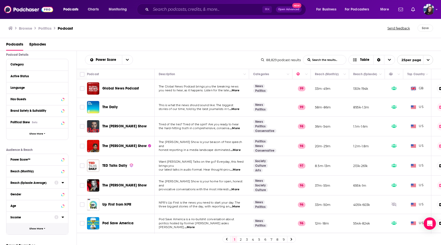
scroll to position [0, 0]
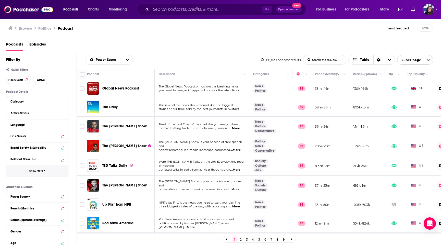
click at [34, 174] on button "Show More" at bounding box center [37, 170] width 62 height 11
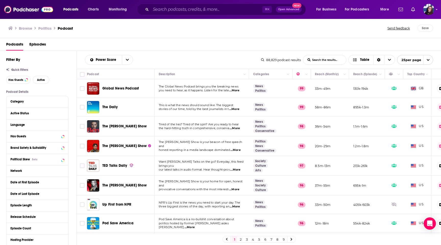
click at [34, 174] on button "Network" at bounding box center [37, 170] width 54 height 6
click at [34, 174] on button "Network" at bounding box center [32, 170] width 44 height 6
click at [36, 162] on button "Political Skew Beta" at bounding box center [32, 159] width 44 height 6
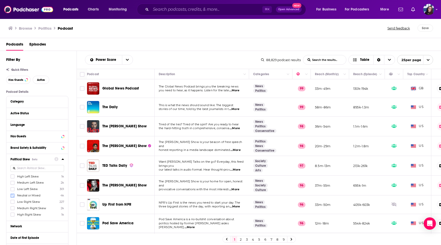
click at [11, 195] on icon at bounding box center [12, 195] width 3 height 3
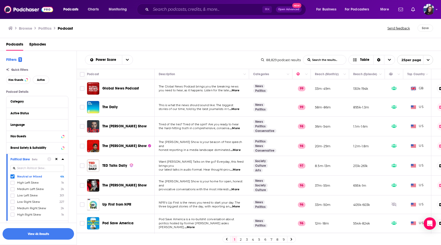
click at [151, 48] on div "Podcasts Episodes" at bounding box center [221, 45] width 431 height 10
click at [27, 237] on button "View 4k Results" at bounding box center [38, 233] width 71 height 11
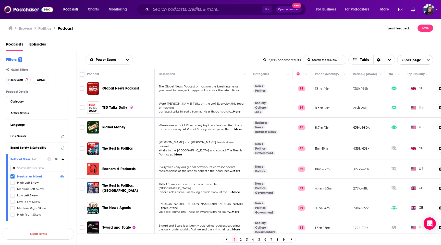
click at [235, 190] on span "...More" at bounding box center [235, 192] width 10 height 4
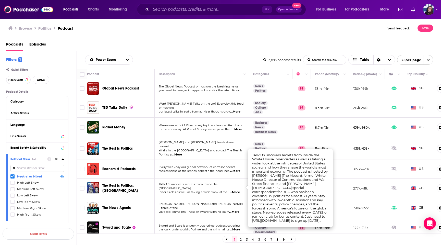
click at [117, 184] on span "The Rest Is Politics: US" at bounding box center [119, 187] width 35 height 9
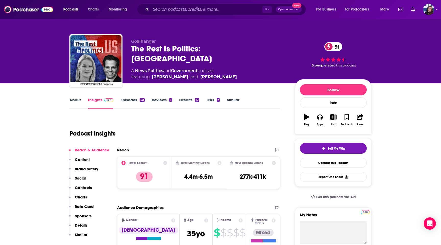
click at [80, 99] on link "About" at bounding box center [74, 103] width 11 height 12
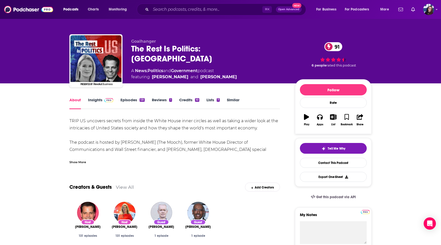
click at [79, 157] on div "Show More" at bounding box center [174, 159] width 211 height 9
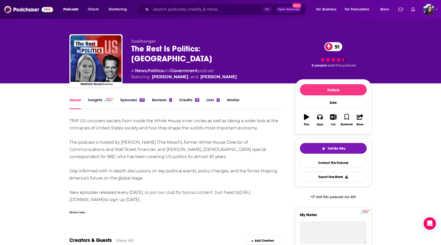
click at [92, 99] on link "Insights" at bounding box center [100, 103] width 25 height 12
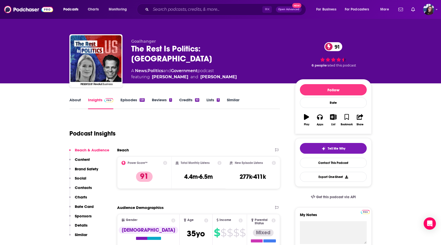
click at [124, 99] on link "Episodes 131" at bounding box center [132, 103] width 24 height 12
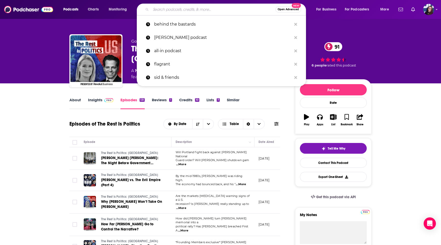
click at [172, 8] on input "Search podcasts, credits, & more..." at bounding box center [213, 9] width 125 height 8
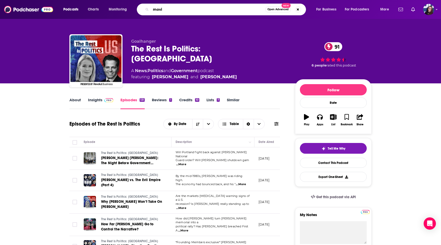
type input "movie"
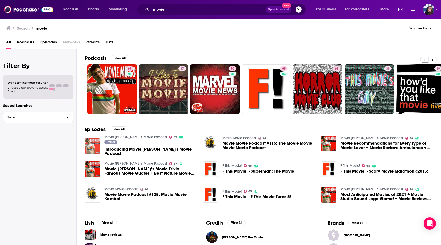
click at [97, 142] on img "Introducing Movie Mike's Movie Podcast" at bounding box center [93, 146] width 16 height 16
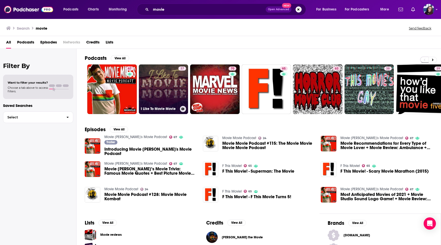
click at [153, 95] on link "37 I Like To Movie Movie" at bounding box center [164, 89] width 50 height 50
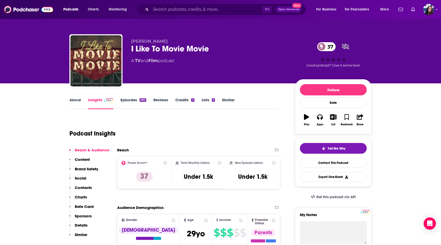
click at [153, 61] on link "Film" at bounding box center [153, 60] width 9 height 5
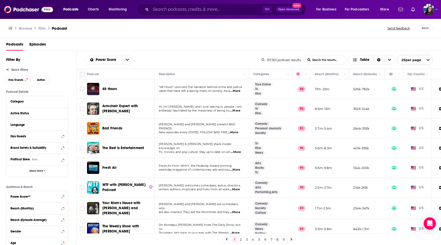
click at [238, 131] on span "...More" at bounding box center [233, 132] width 10 height 4
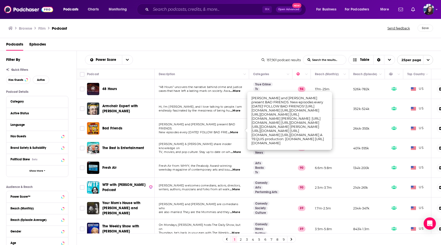
click at [205, 39] on div "Podcasts Episodes" at bounding box center [220, 44] width 441 height 13
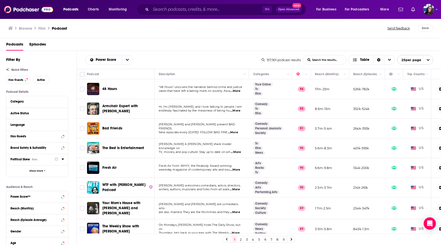
click at [37, 157] on button "Political Skew Beta" at bounding box center [32, 159] width 44 height 6
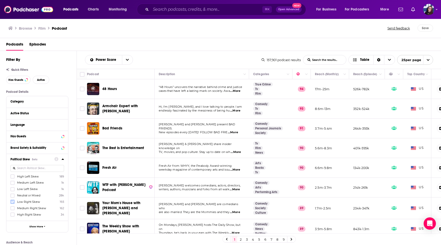
click at [12, 202] on icon at bounding box center [12, 201] width 3 height 3
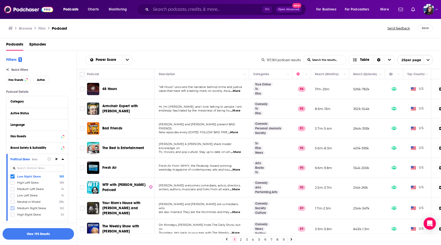
click at [12, 209] on icon at bounding box center [12, 207] width 3 height 3
click at [13, 214] on icon at bounding box center [12, 214] width 3 height 2
click at [30, 233] on button "View 355 Results" at bounding box center [38, 233] width 71 height 11
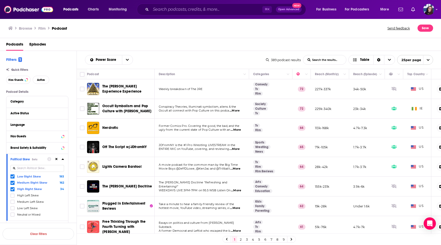
click at [237, 169] on span "...More" at bounding box center [235, 168] width 10 height 4
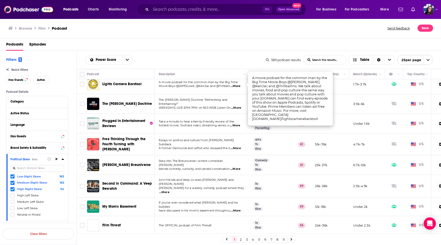
scroll to position [84, 0]
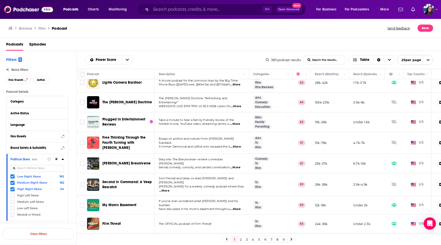
click at [169, 188] on span "...More" at bounding box center [164, 190] width 10 height 4
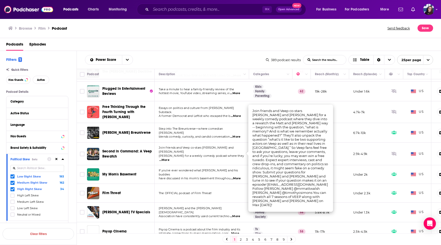
scroll to position [115, 0]
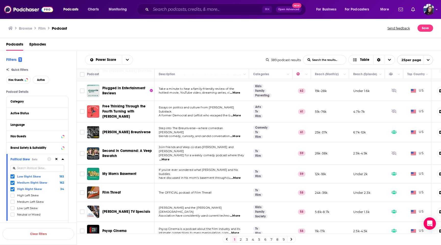
click at [205, 191] on td "The OFFICIAL podcast of Film Threat!" at bounding box center [202, 192] width 94 height 19
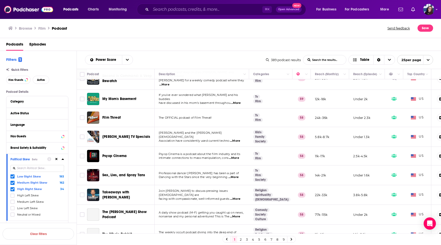
scroll to position [198, 0]
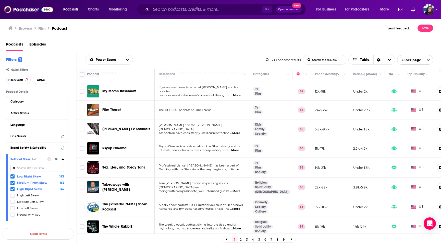
click at [237, 189] on span "...More" at bounding box center [235, 191] width 10 height 4
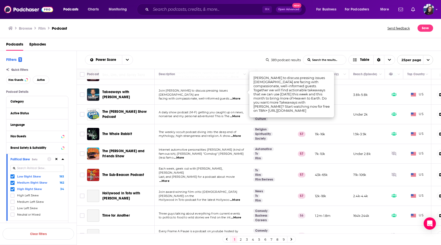
scroll to position [293, 0]
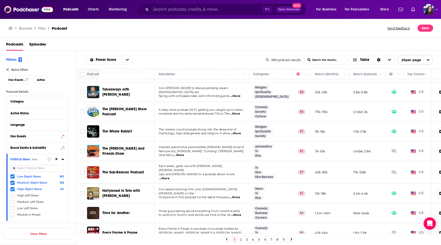
click at [295, 31] on div "Browse Film Podcast" at bounding box center [198, 28] width 380 height 7
click at [434, 11] on div "Podcasts Charts Monitoring ⌘ K Open Advanced New For Business For Podcasters Mo…" at bounding box center [220, 9] width 441 height 19
click at [438, 11] on div "Podcasts Charts Monitoring ⌘ K Open Advanced New For Business For Podcasters Mo…" at bounding box center [220, 9] width 441 height 19
click at [437, 10] on icon "Show profile menu" at bounding box center [437, 9] width 2 height 3
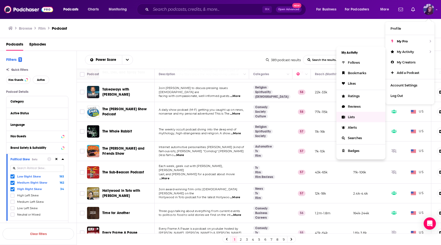
click at [352, 115] on span "Lists" at bounding box center [351, 117] width 7 height 4
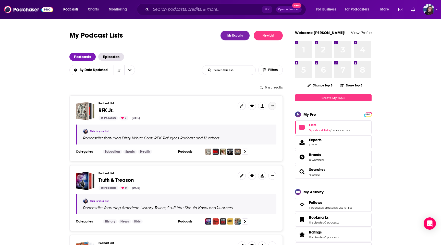
click at [269, 105] on button "Show More Button" at bounding box center [272, 106] width 8 height 8
click at [239, 147] on button "Share" at bounding box center [254, 145] width 49 height 9
click at [275, 125] on icon "Show additional menu" at bounding box center [274, 126] width 3 height 4
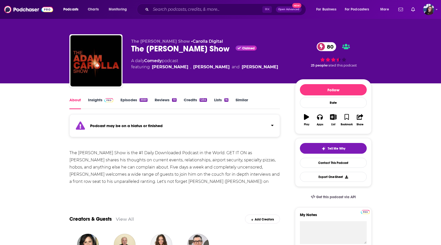
click at [100, 101] on link "Insights" at bounding box center [100, 103] width 25 height 12
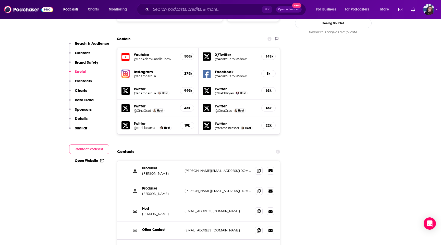
scroll to position [627, 0]
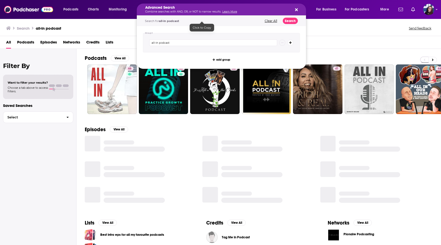
click at [125, 32] on div "Search all-in podcast Send feedback" at bounding box center [220, 27] width 441 height 18
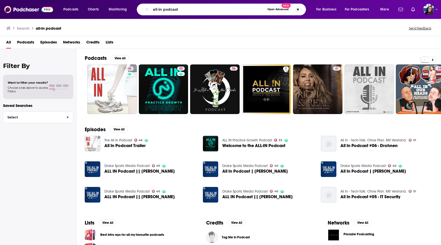
click at [298, 9] on button "Search podcasts, credits, & more..." at bounding box center [298, 9] width 6 height 6
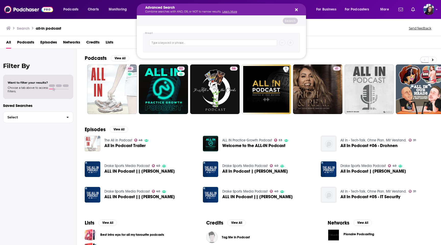
click at [296, 10] on icon "Search podcasts, credits, & more..." at bounding box center [296, 9] width 3 height 3
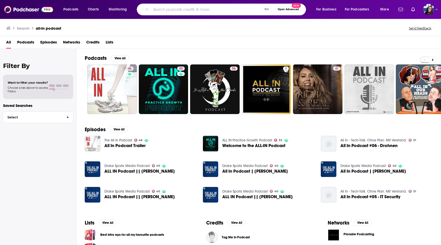
click at [177, 11] on input "Search podcasts, credits, & more..." at bounding box center [206, 9] width 111 height 8
type input "adam carolla"
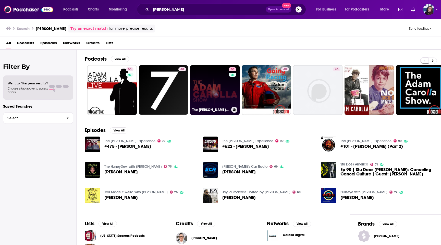
click at [218, 92] on link "80 The Adam Carolla Show" at bounding box center [215, 90] width 50 height 50
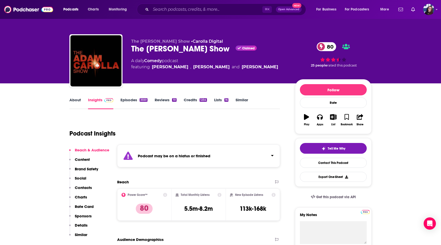
click at [76, 103] on link "About" at bounding box center [74, 103] width 11 height 12
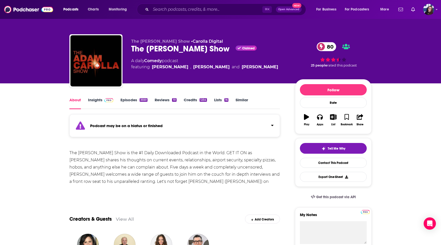
click at [126, 98] on link "Episodes 3550" at bounding box center [133, 103] width 27 height 12
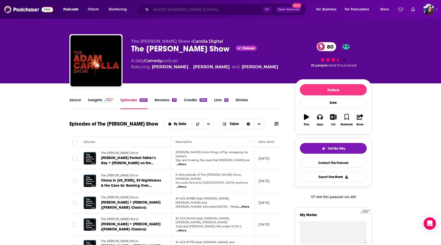
click at [170, 6] on input "Search podcasts, credits, & more..." at bounding box center [207, 9] width 112 height 8
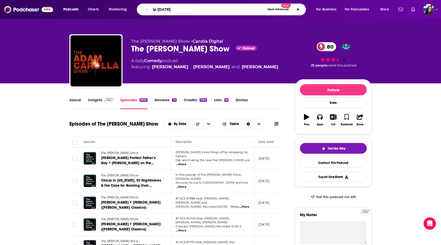
type input "ip fridays"
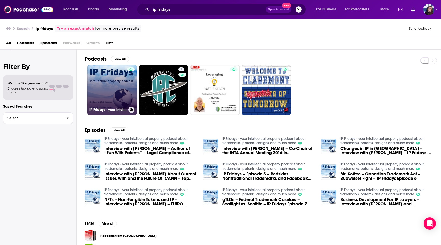
click at [103, 87] on link "IP Fridays - your intellectual property podcast about trademarks, patents, desi…" at bounding box center [112, 90] width 50 height 50
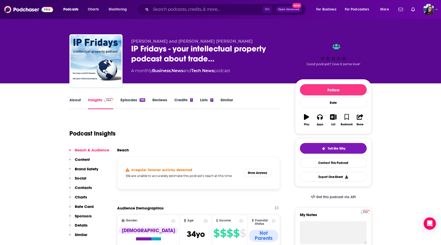
click at [133, 100] on link "Episodes 169" at bounding box center [132, 103] width 25 height 12
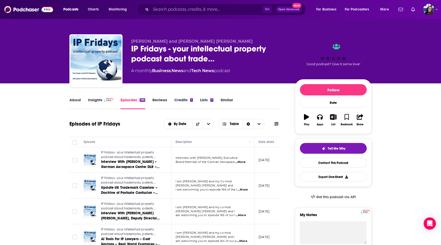
click at [80, 99] on link "About" at bounding box center [74, 103] width 11 height 12
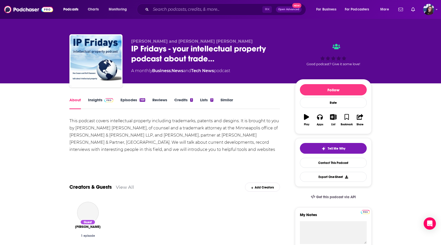
click at [104, 102] on img at bounding box center [108, 100] width 9 height 4
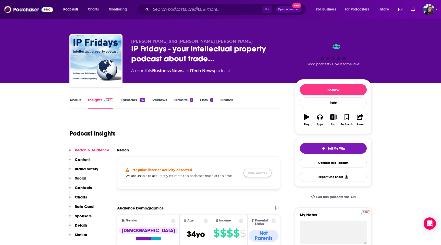
click at [263, 175] on button "Show Anyway" at bounding box center [257, 172] width 28 height 8
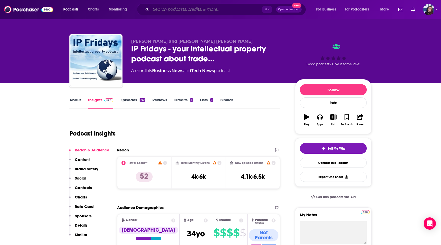
click at [180, 9] on input "Search podcasts, credits, & more..." at bounding box center [207, 9] width 112 height 8
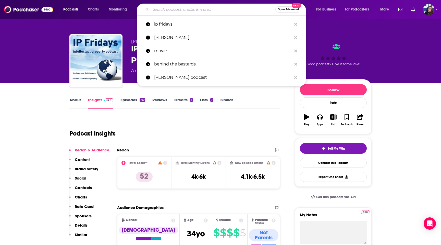
paste input "Solopreneur Success"
type input "Solopreneur Success"
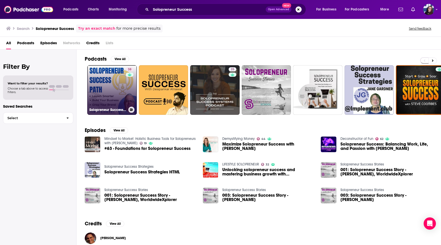
click at [115, 96] on link "38 Solopreneur Success Path | Have A Profitable Online Business" at bounding box center [112, 90] width 50 height 50
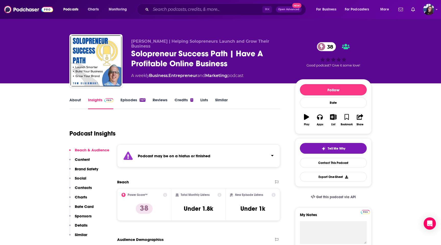
click at [75, 100] on link "About" at bounding box center [74, 103] width 11 height 12
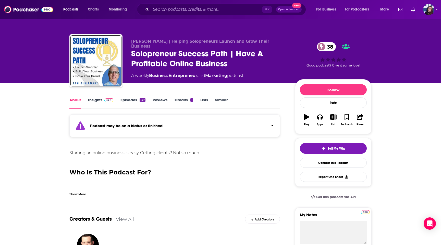
click at [89, 101] on link "Insights" at bounding box center [100, 103] width 25 height 12
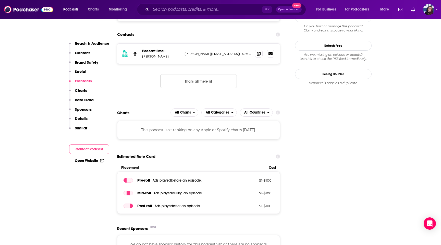
scroll to position [466, 0]
